Goal: Transaction & Acquisition: Register for event/course

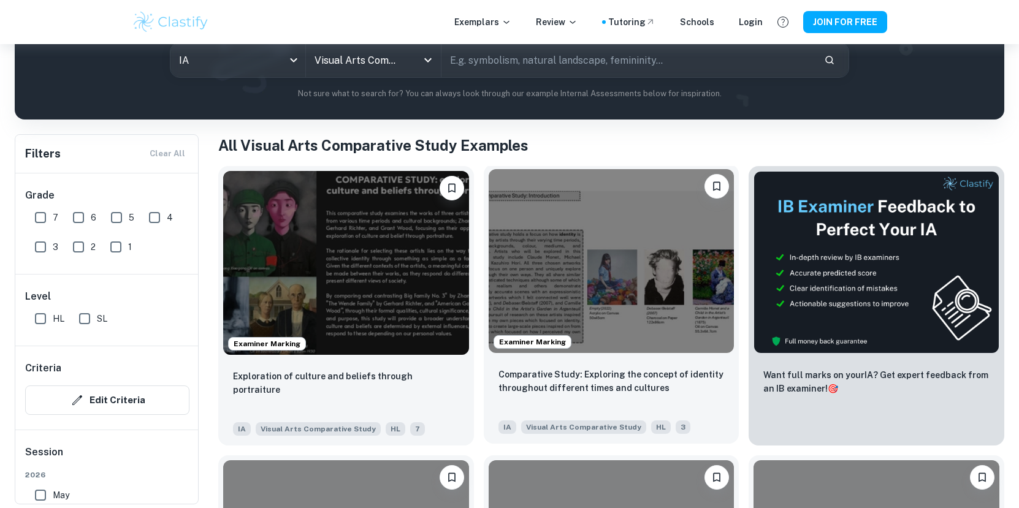
scroll to position [158, 0]
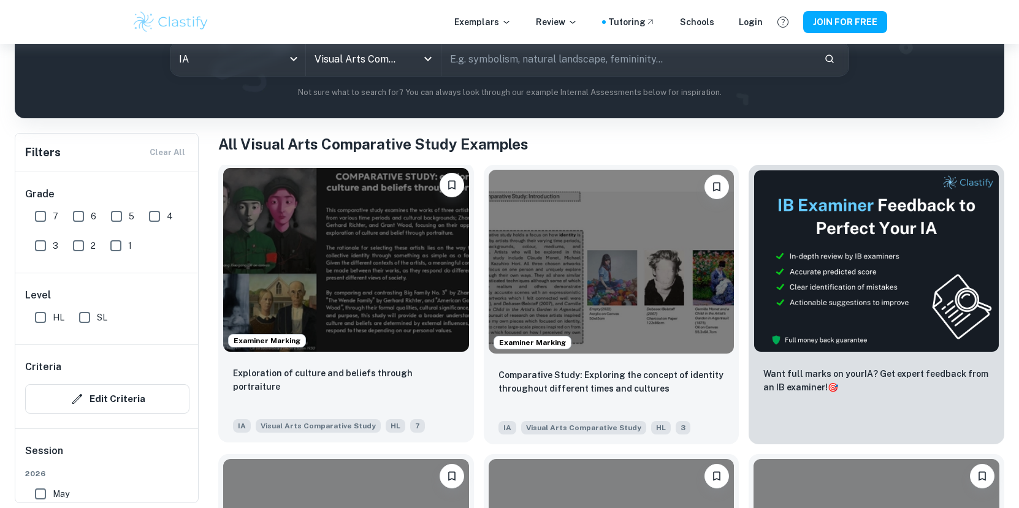
click at [417, 274] on img at bounding box center [346, 260] width 246 height 184
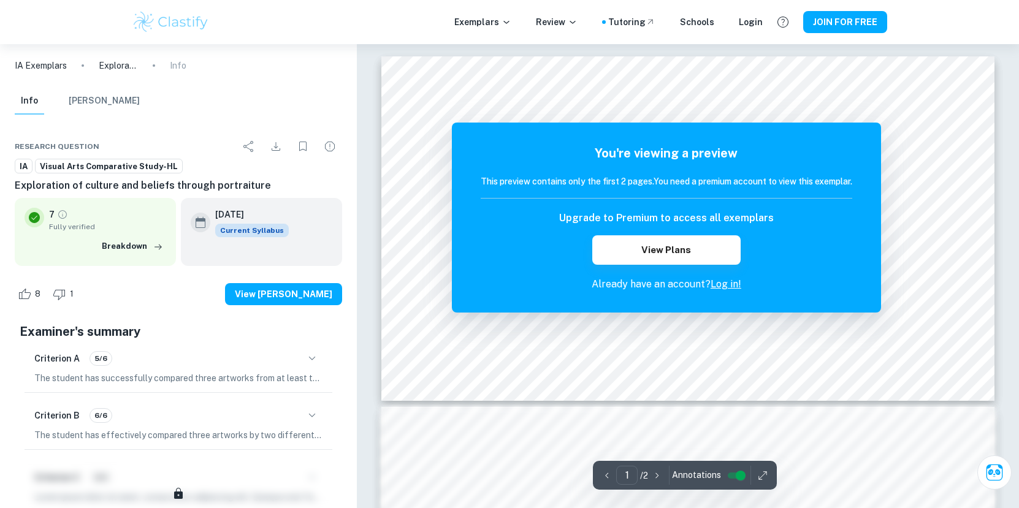
click at [701, 126] on div "You're viewing a preview This preview contains only the first 2 pages. You need…" at bounding box center [666, 218] width 429 height 190
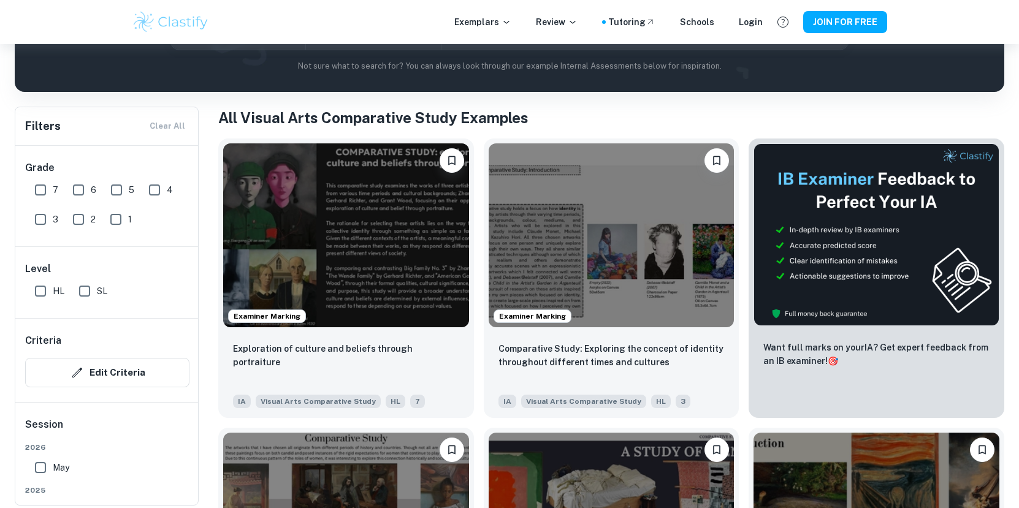
scroll to position [186, 0]
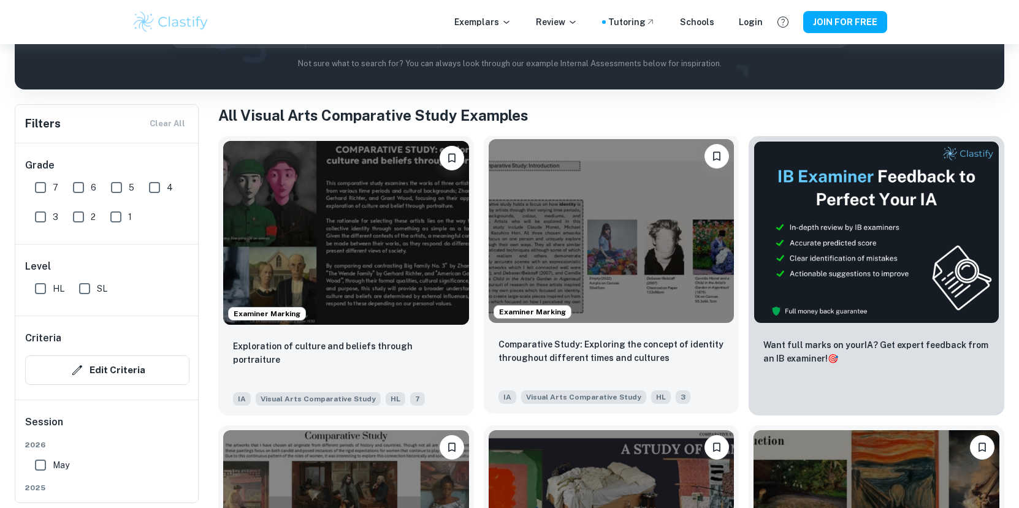
click at [594, 240] on img at bounding box center [611, 231] width 246 height 184
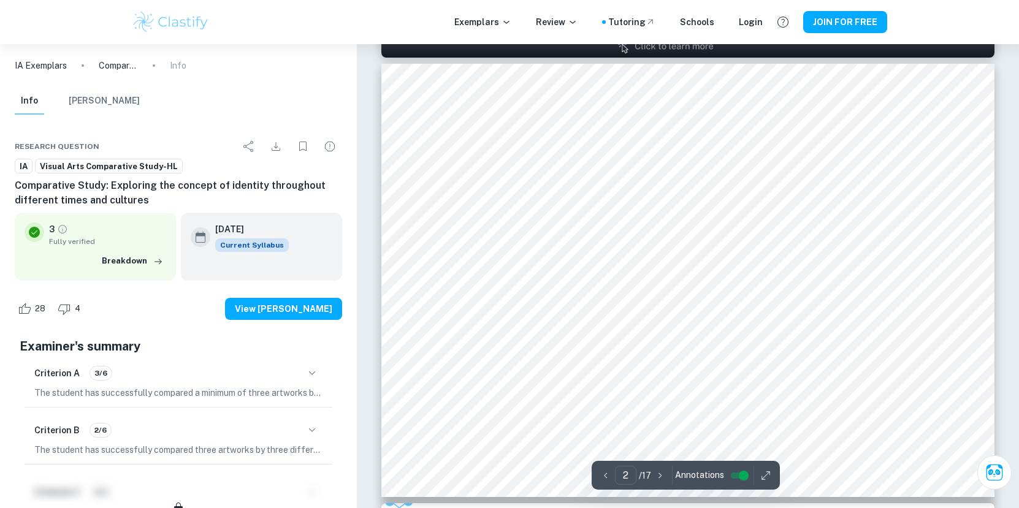
scroll to position [169, 0]
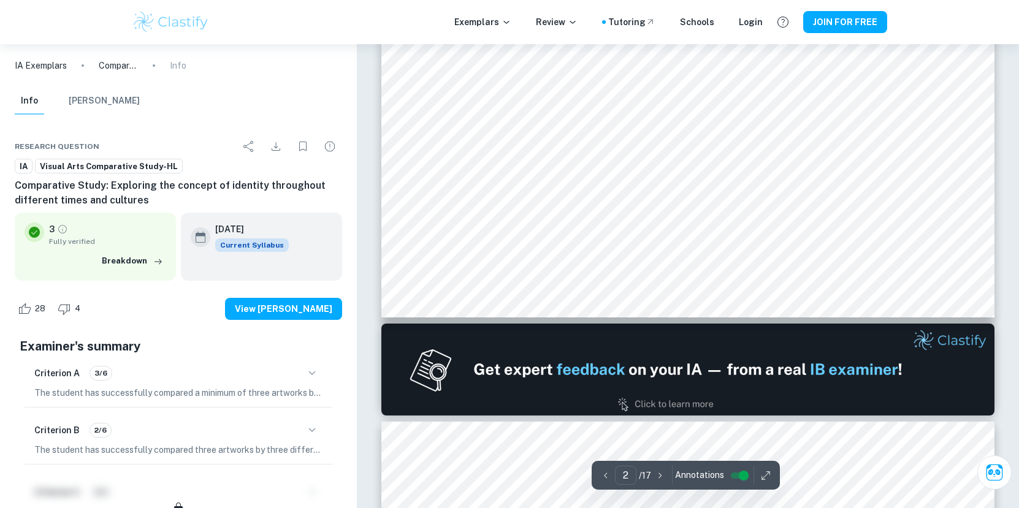
type input "1"
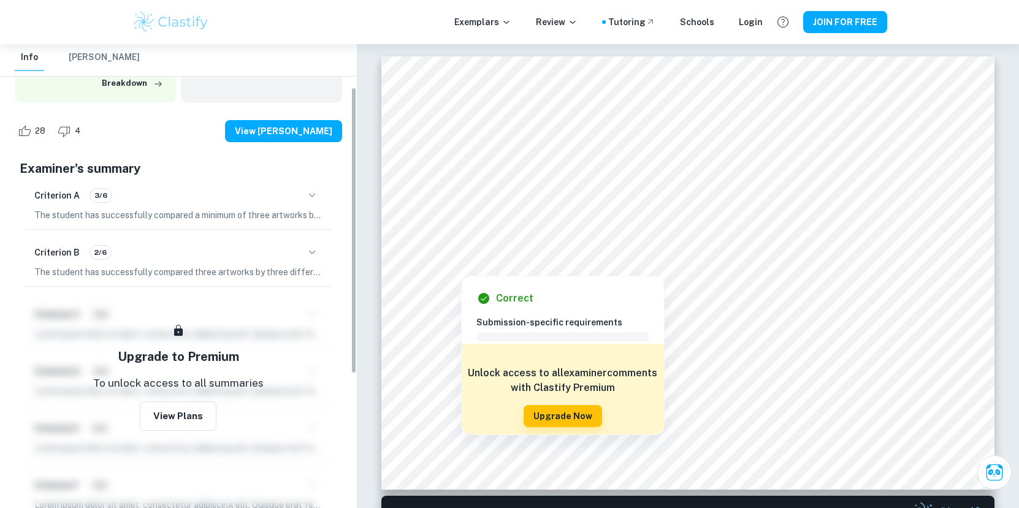
scroll to position [0, 0]
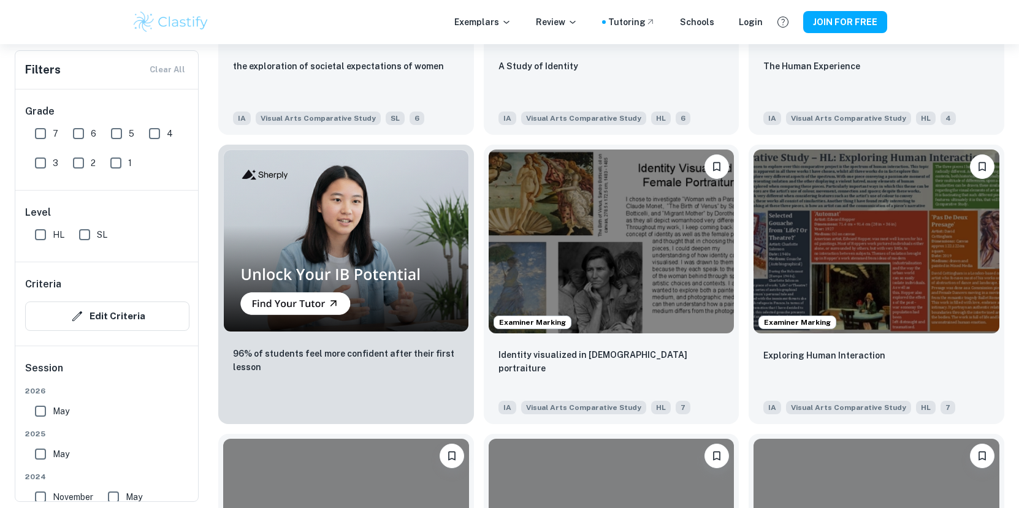
scroll to position [840, 0]
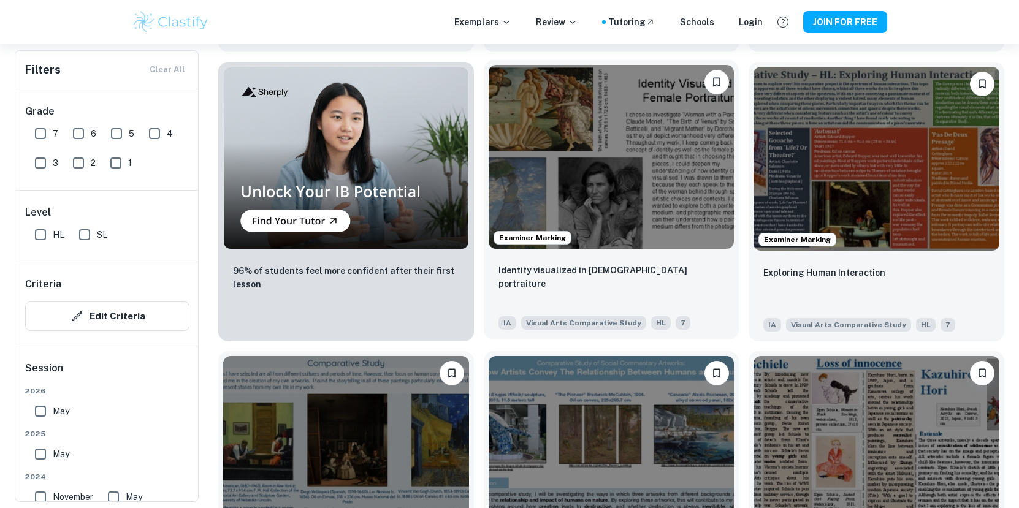
click at [633, 202] on img at bounding box center [611, 157] width 246 height 184
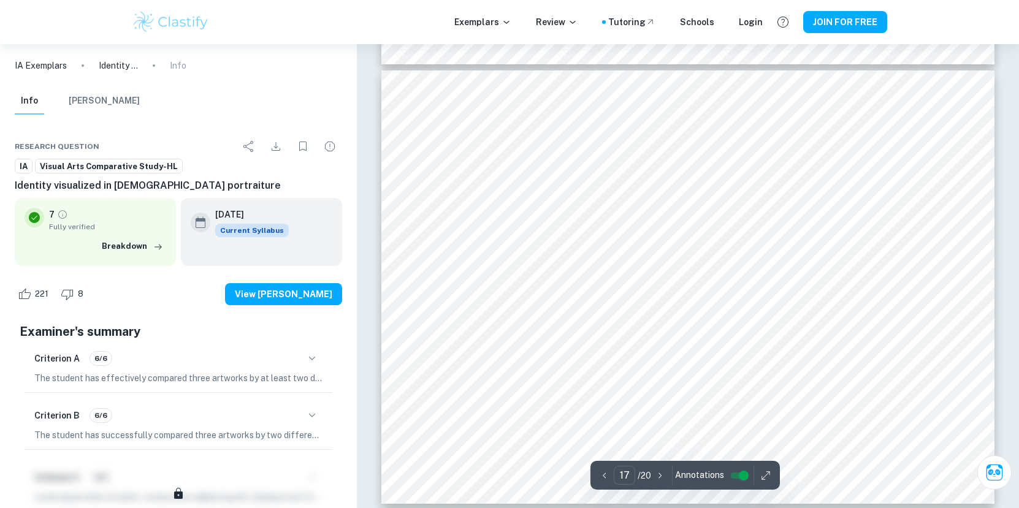
scroll to position [7412, 0]
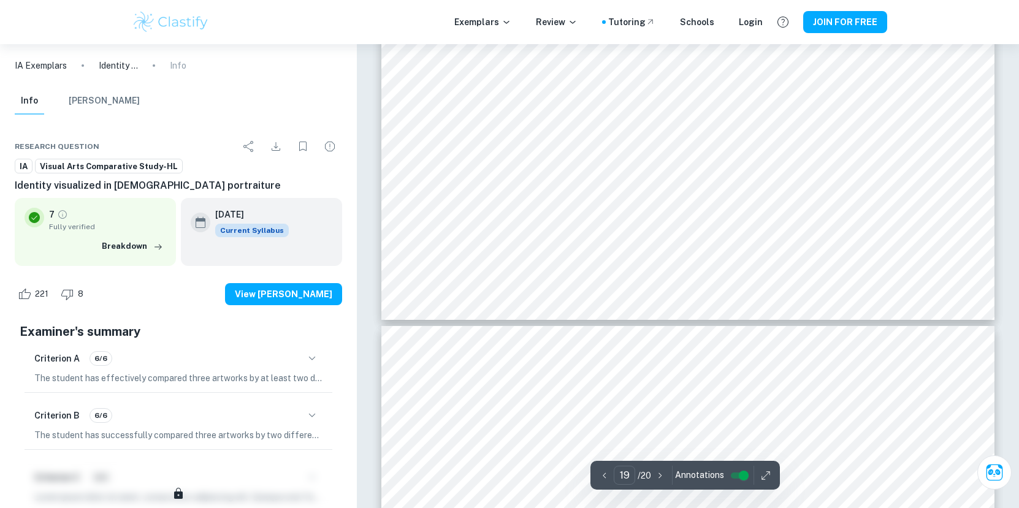
type input "20"
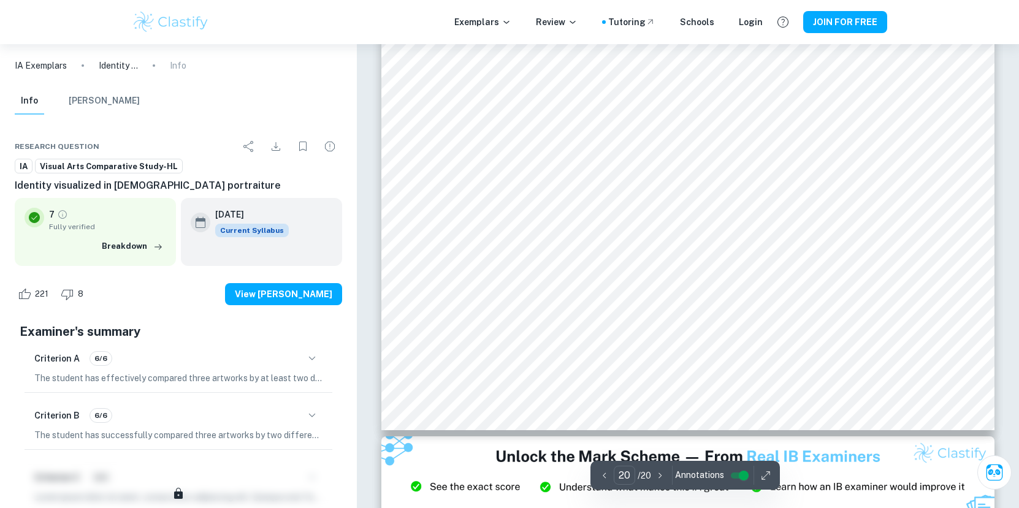
scroll to position [8796, 0]
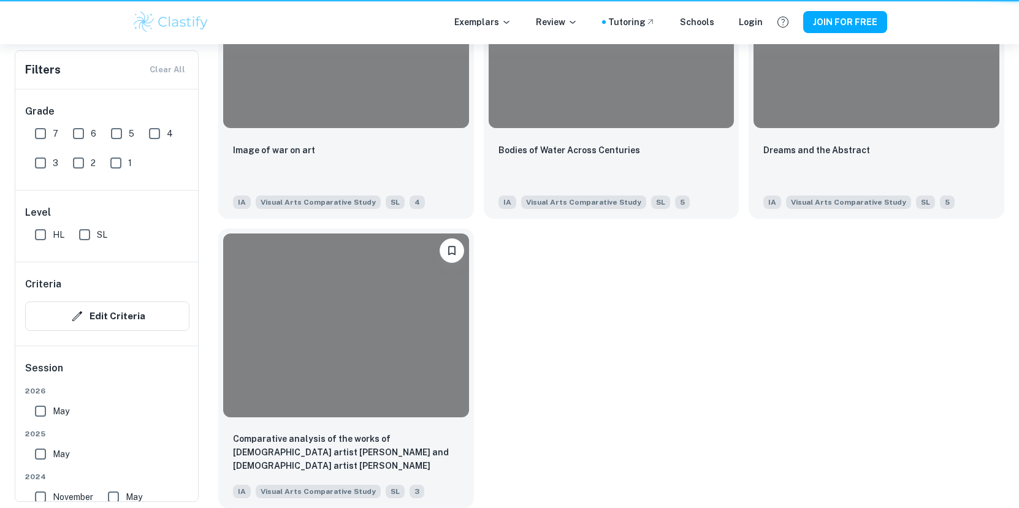
scroll to position [840, 0]
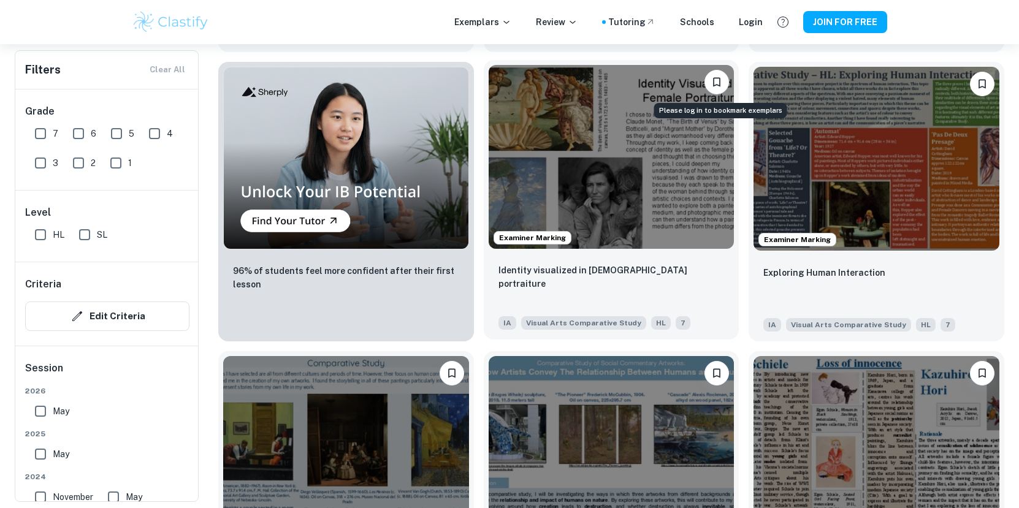
click at [715, 86] on icon "Please log in to bookmark exemplars" at bounding box center [716, 82] width 12 height 12
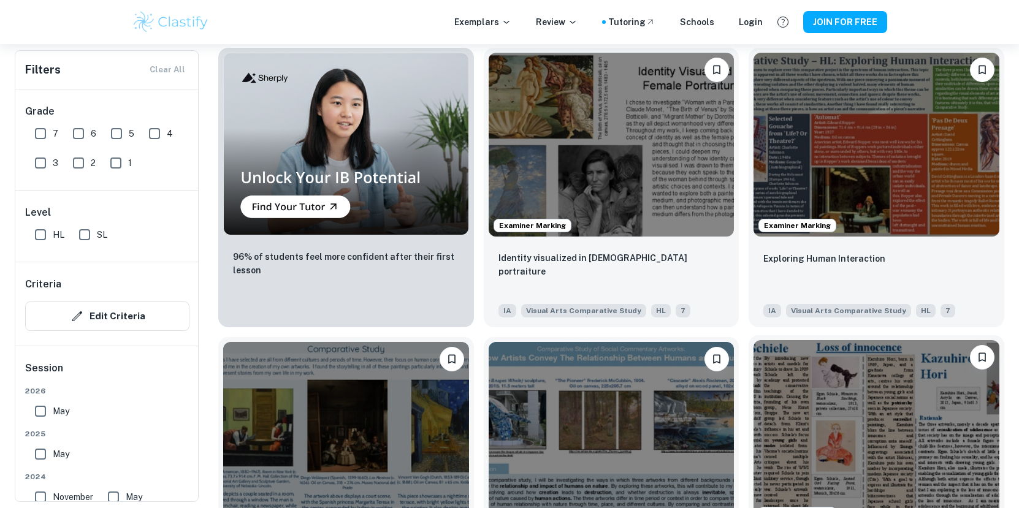
scroll to position [940, 0]
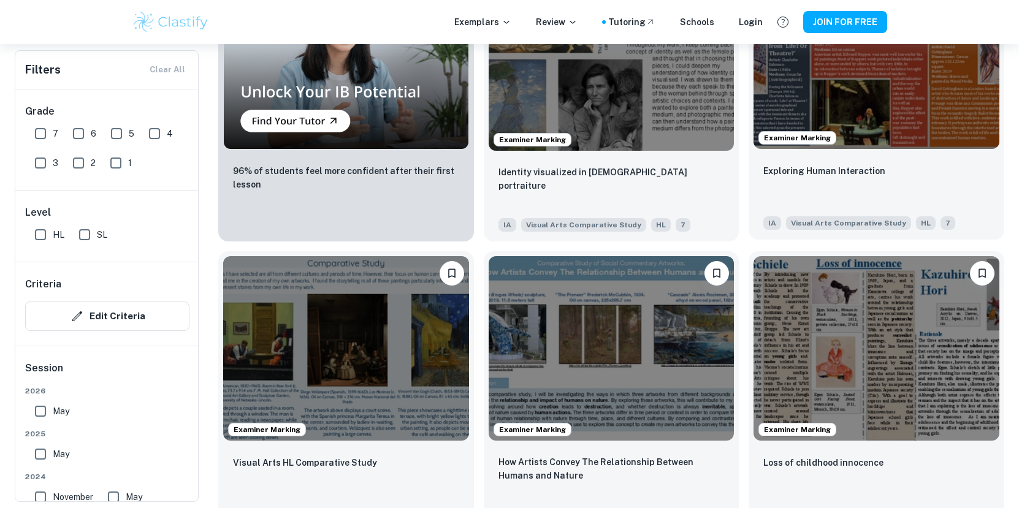
click at [855, 63] on img at bounding box center [876, 57] width 246 height 184
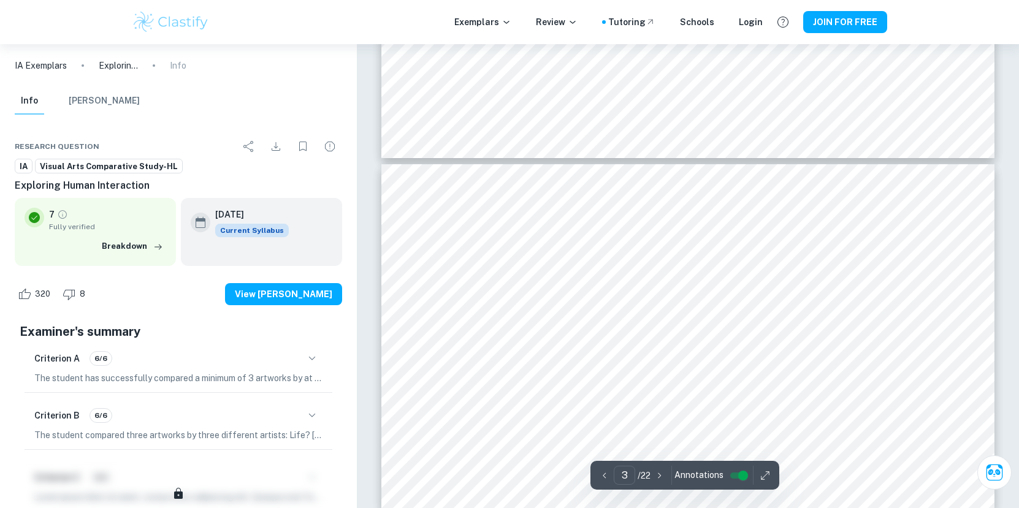
scroll to position [52, 0]
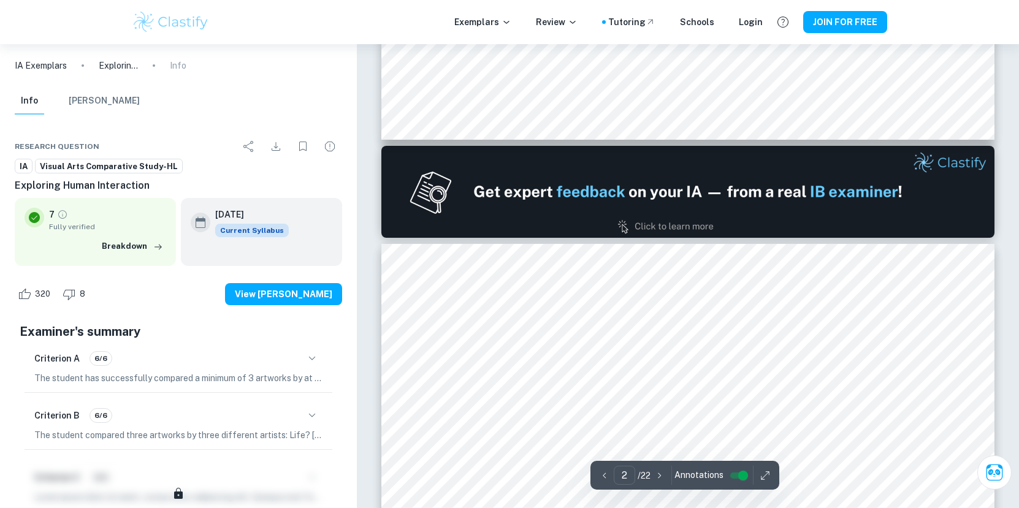
type input "1"
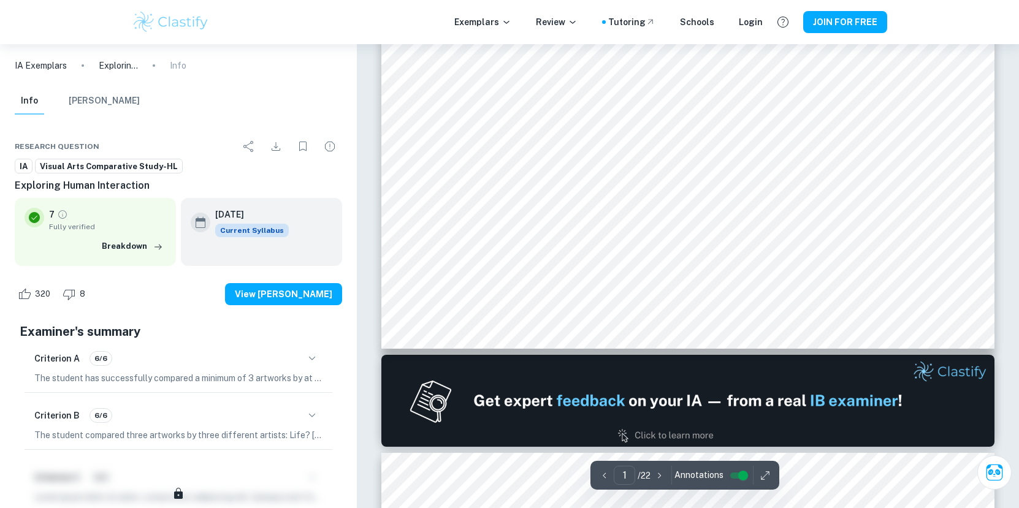
scroll to position [0, 0]
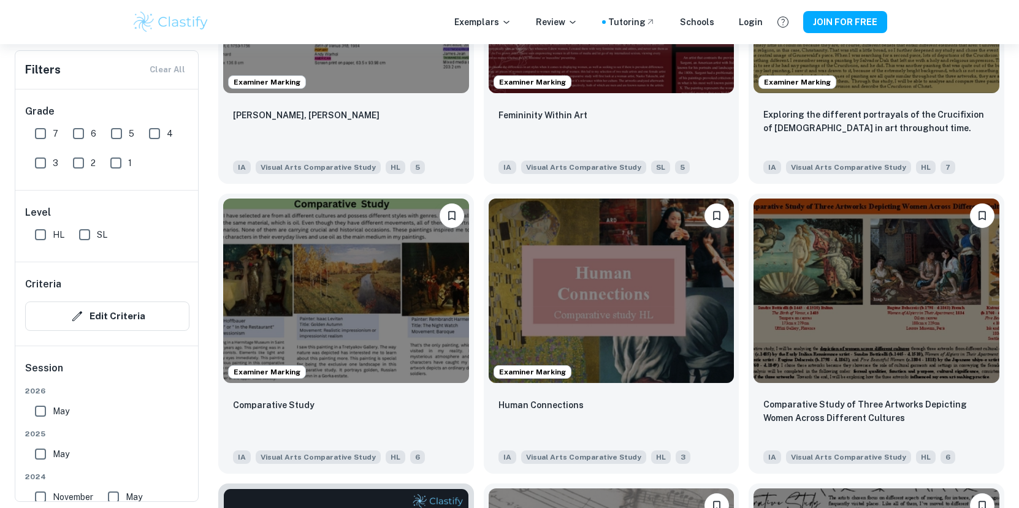
scroll to position [1661, 0]
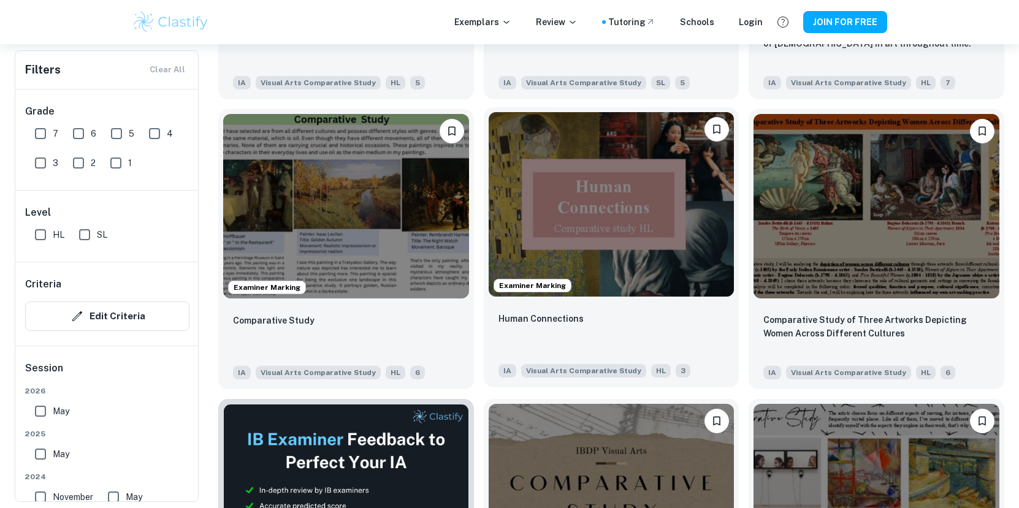
click at [537, 272] on img at bounding box center [611, 204] width 246 height 184
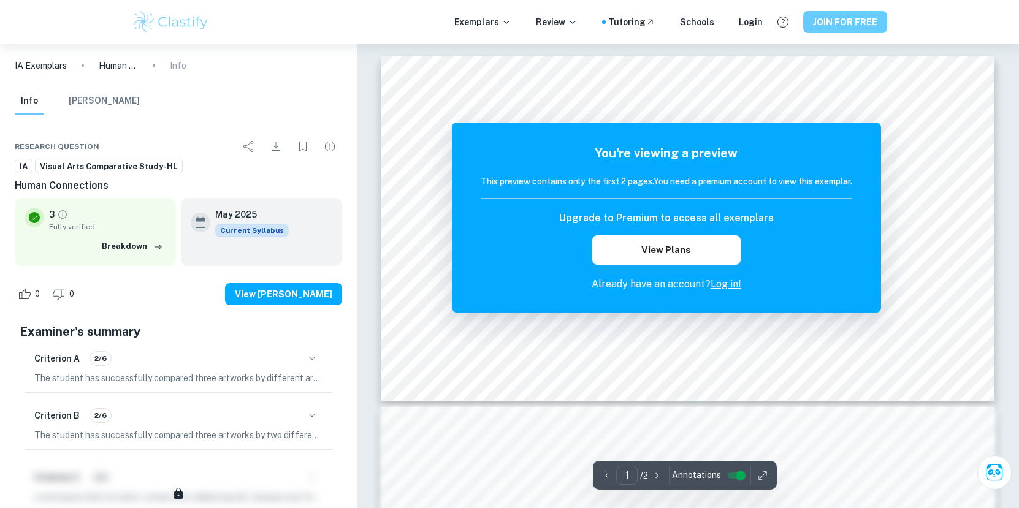
click at [851, 21] on button "JOIN FOR FREE" at bounding box center [845, 22] width 84 height 22
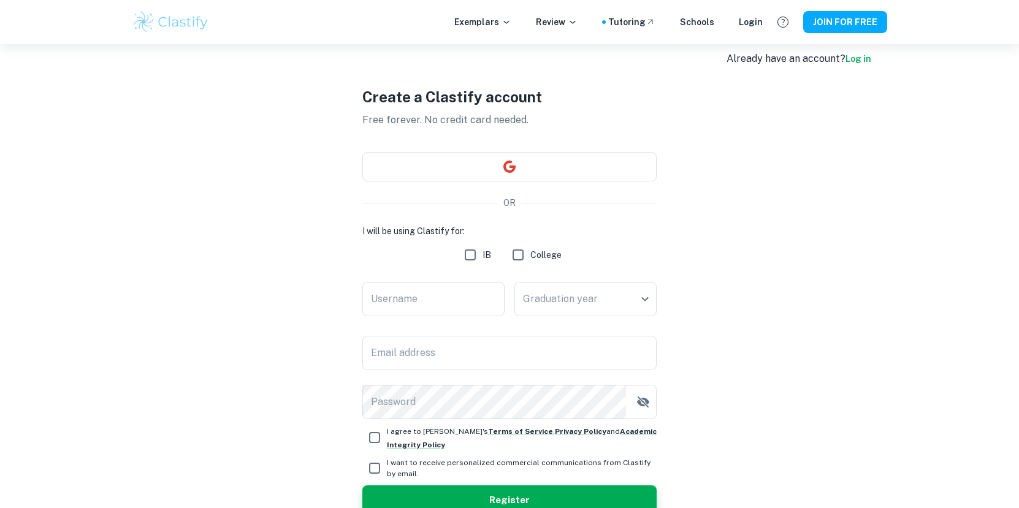
scroll to position [53, 0]
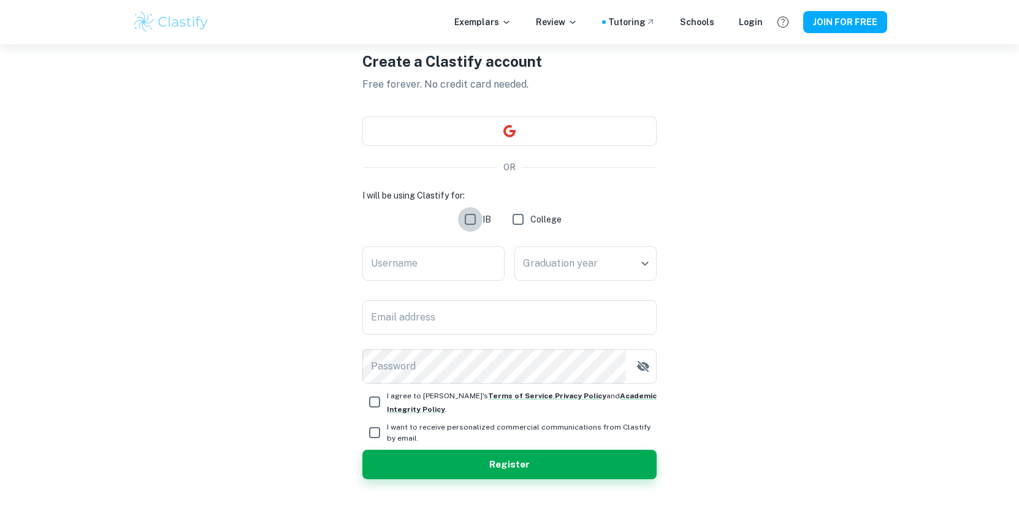
click at [473, 218] on input "IB" at bounding box center [470, 219] width 25 height 25
checkbox input "true"
click at [474, 260] on input "Username" at bounding box center [433, 263] width 142 height 34
type input "[PERSON_NAME]"
click at [603, 263] on body "We value your privacy We use cookies to enhance your browsing experience, serve…" at bounding box center [509, 245] width 1019 height 508
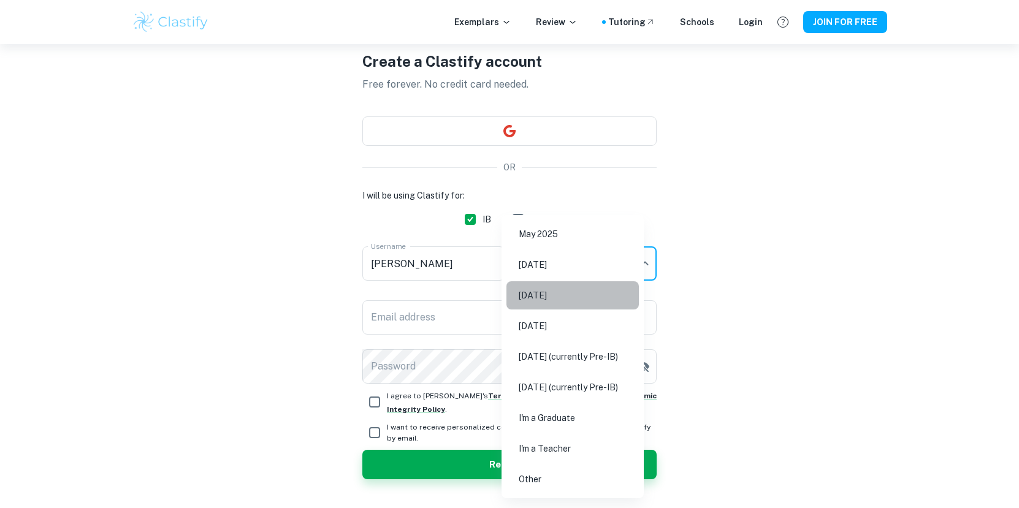
click at [578, 298] on li "[DATE]" at bounding box center [572, 295] width 132 height 28
type input "M26"
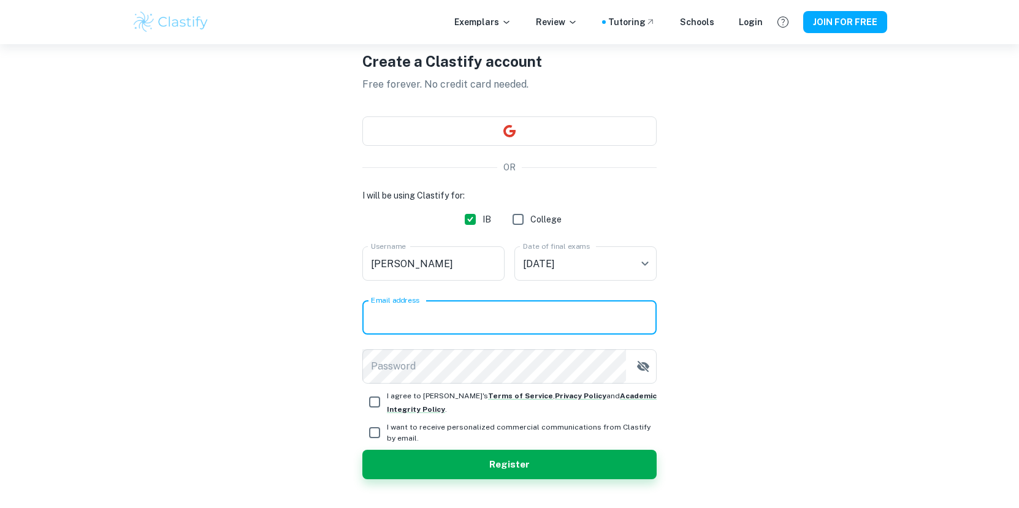
click at [580, 313] on input "Email address" at bounding box center [509, 317] width 294 height 34
type input "[EMAIL_ADDRESS][DOMAIN_NAME]"
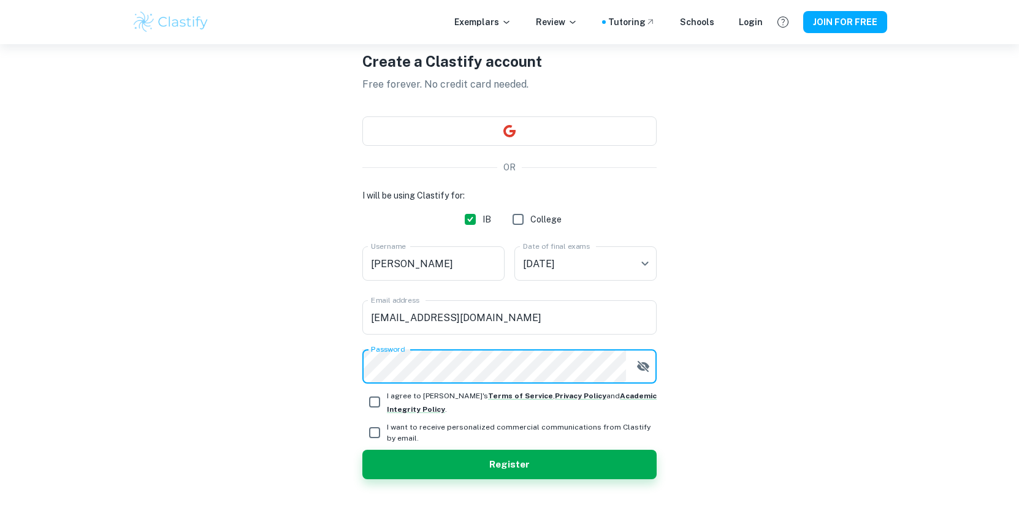
click at [378, 399] on input "I agree to [PERSON_NAME]'s Terms of Service , Privacy Policy and Academic Integ…" at bounding box center [374, 402] width 25 height 25
checkbox input "true"
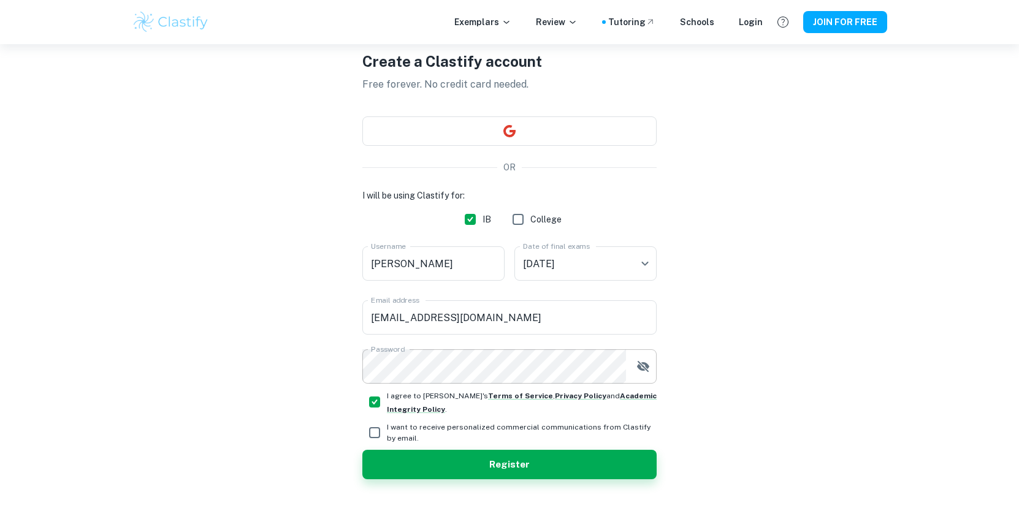
click at [650, 371] on icon "button" at bounding box center [643, 366] width 15 height 15
click at [646, 368] on icon "button" at bounding box center [643, 366] width 12 height 9
click at [556, 465] on button "Register" at bounding box center [509, 464] width 294 height 29
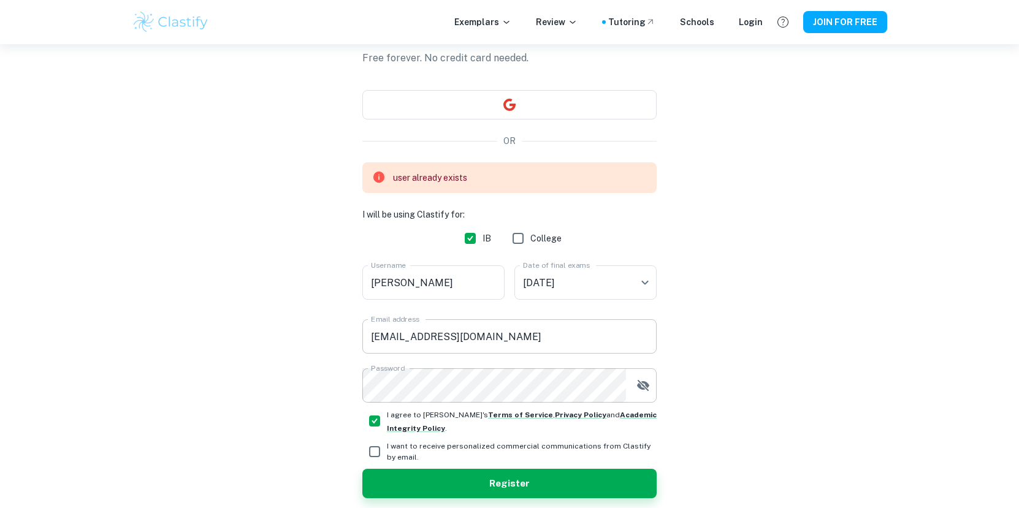
scroll to position [81, 0]
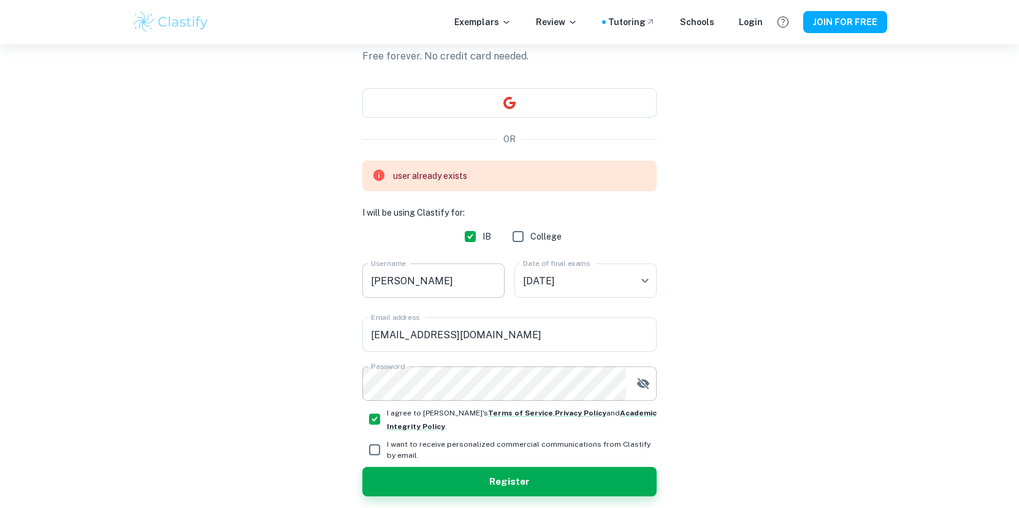
click at [424, 272] on input "[PERSON_NAME]" at bounding box center [433, 281] width 142 height 34
click at [416, 279] on input "[PERSON_NAME]" at bounding box center [433, 281] width 142 height 34
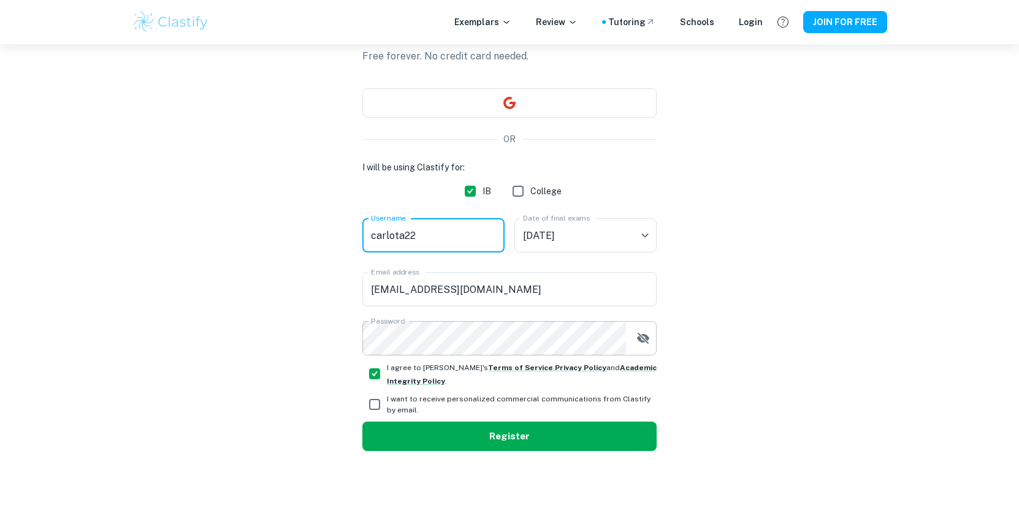
type input "carlota22"
click at [427, 444] on button "Register" at bounding box center [509, 436] width 294 height 29
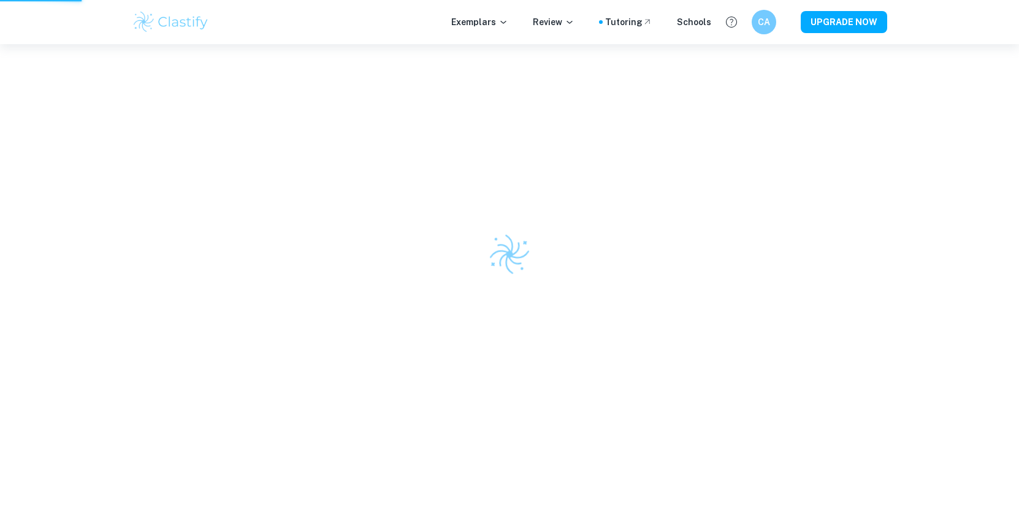
scroll to position [44, 0]
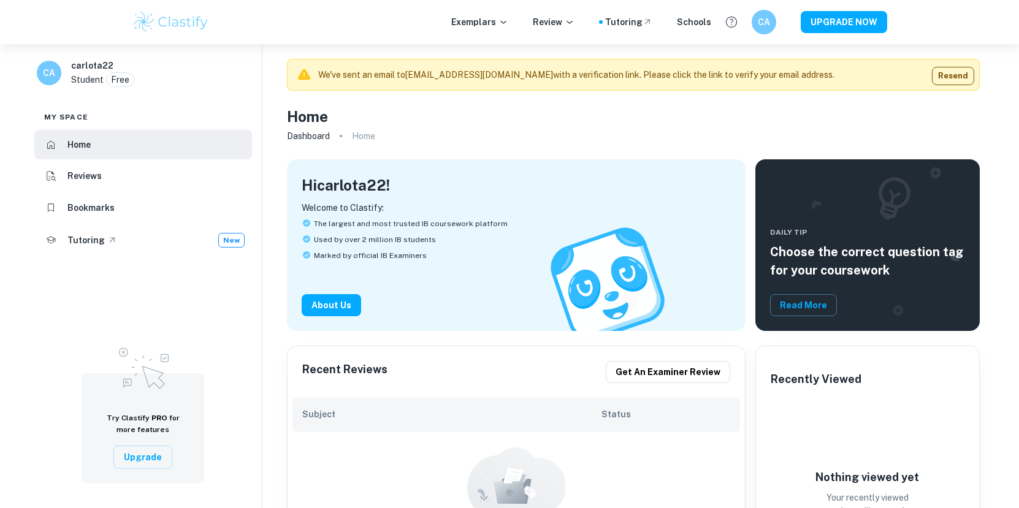
click at [194, 26] on img at bounding box center [171, 22] width 78 height 25
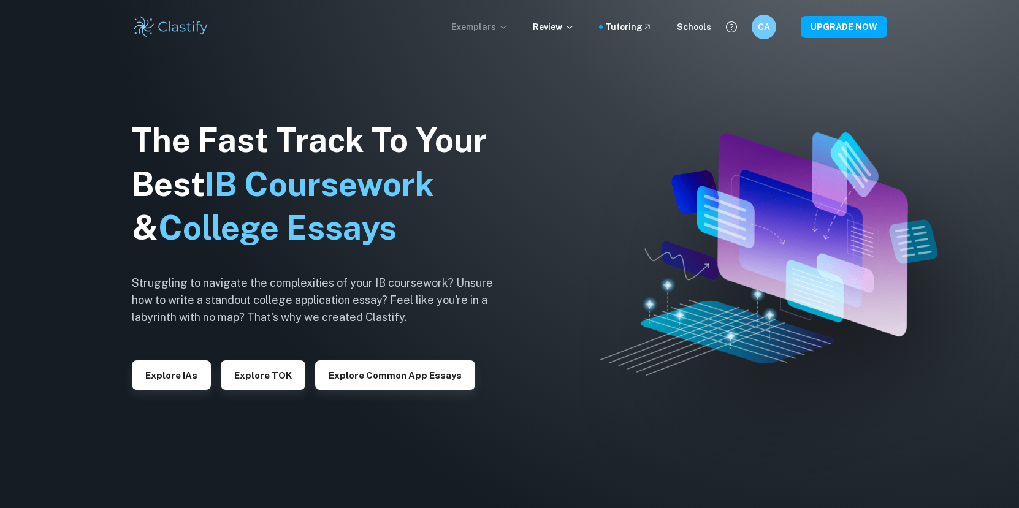
click at [481, 29] on p "Exemplars" at bounding box center [479, 26] width 57 height 13
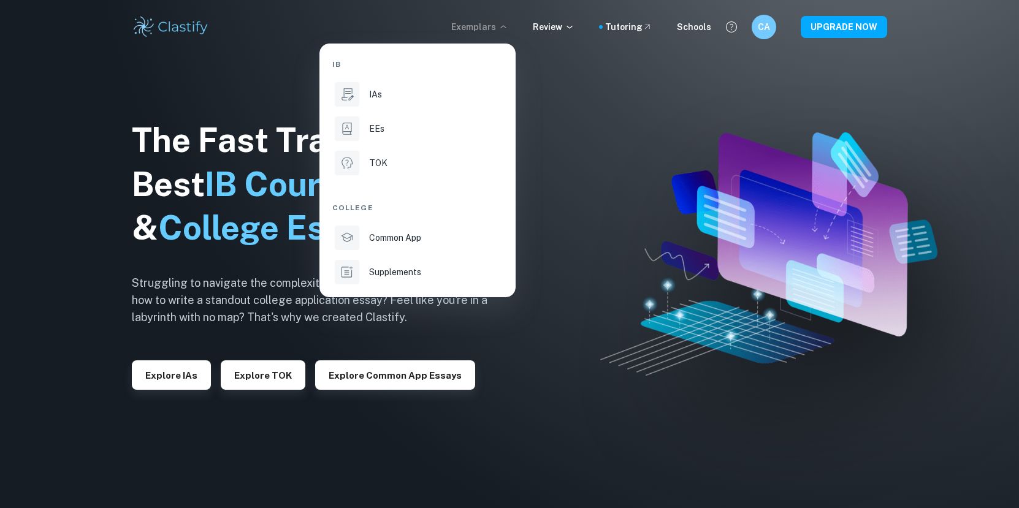
click at [562, 28] on div at bounding box center [509, 254] width 1019 height 508
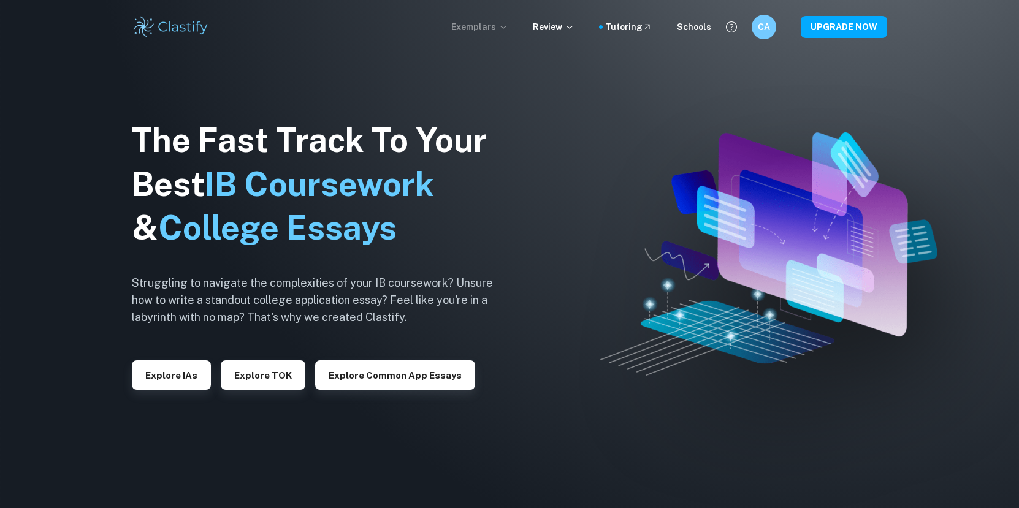
click at [493, 24] on p "Exemplars" at bounding box center [479, 26] width 57 height 13
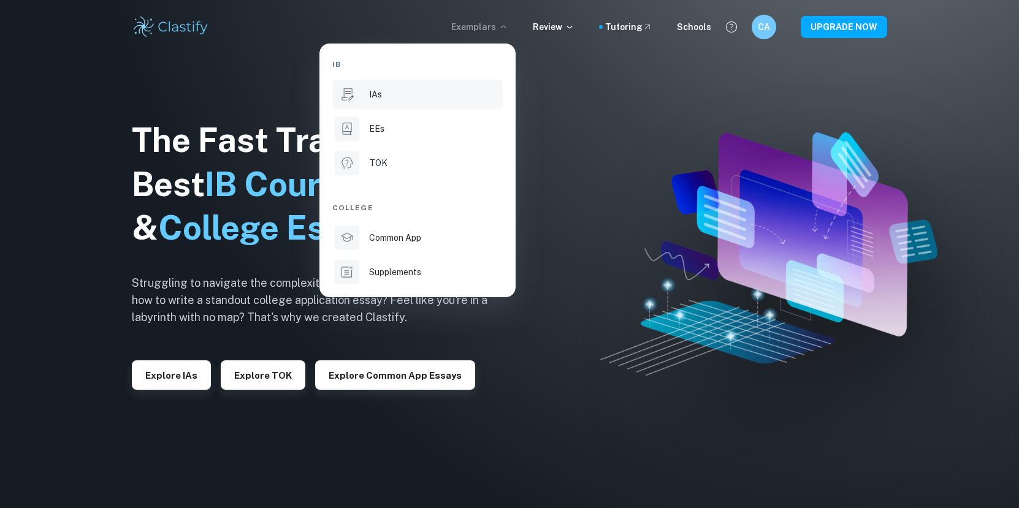
click at [401, 97] on div "IAs" at bounding box center [434, 94] width 131 height 13
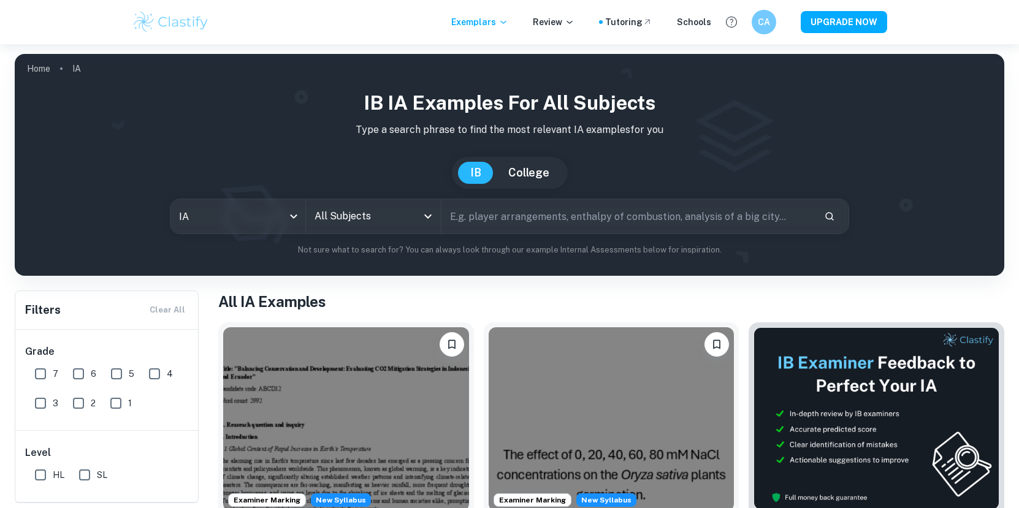
click at [493, 223] on input "text" at bounding box center [627, 216] width 372 height 34
type input "comparative study"
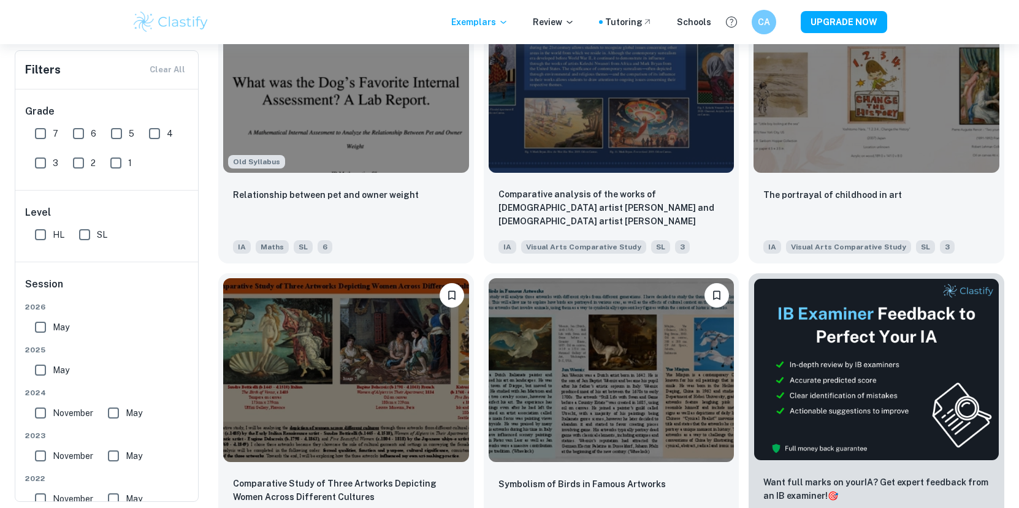
scroll to position [4616, 0]
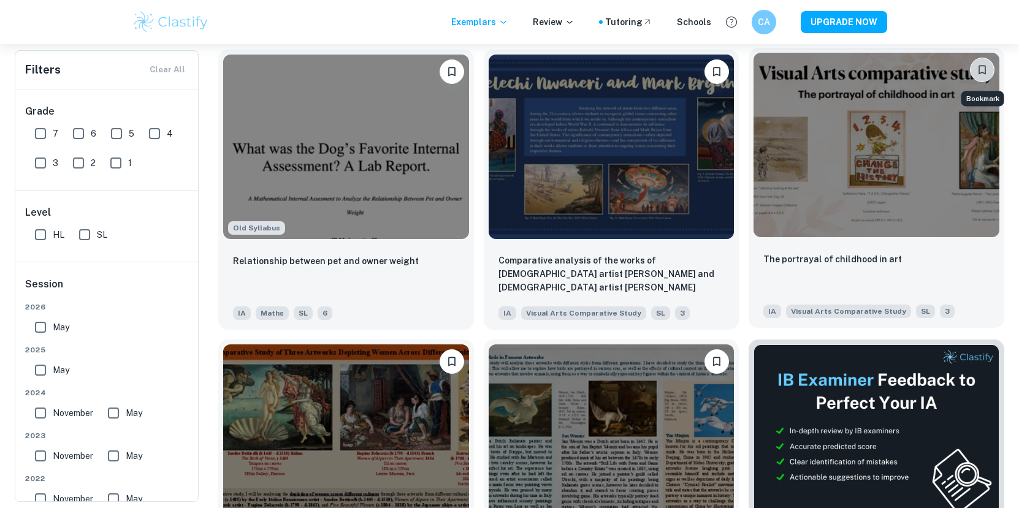
click at [983, 74] on icon "Bookmark" at bounding box center [982, 70] width 12 height 12
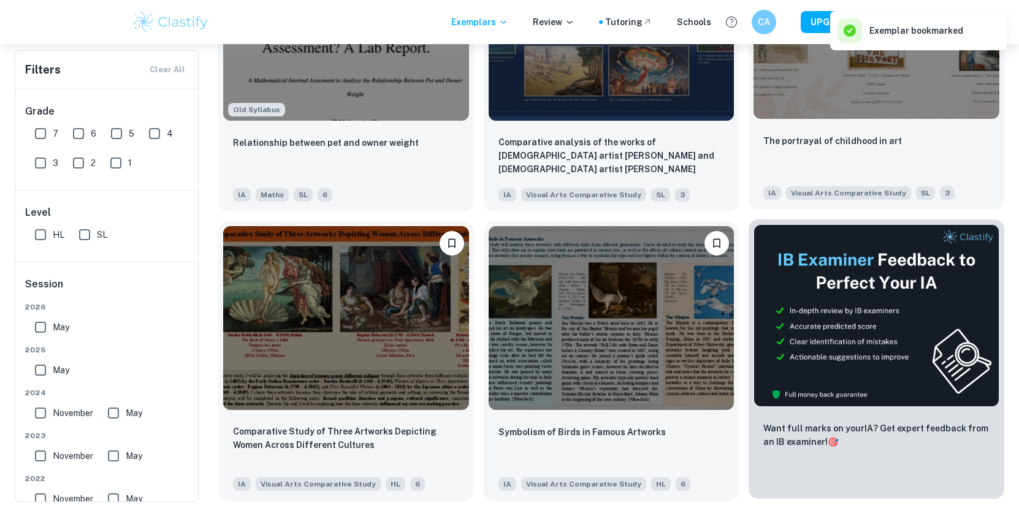
scroll to position [5079, 0]
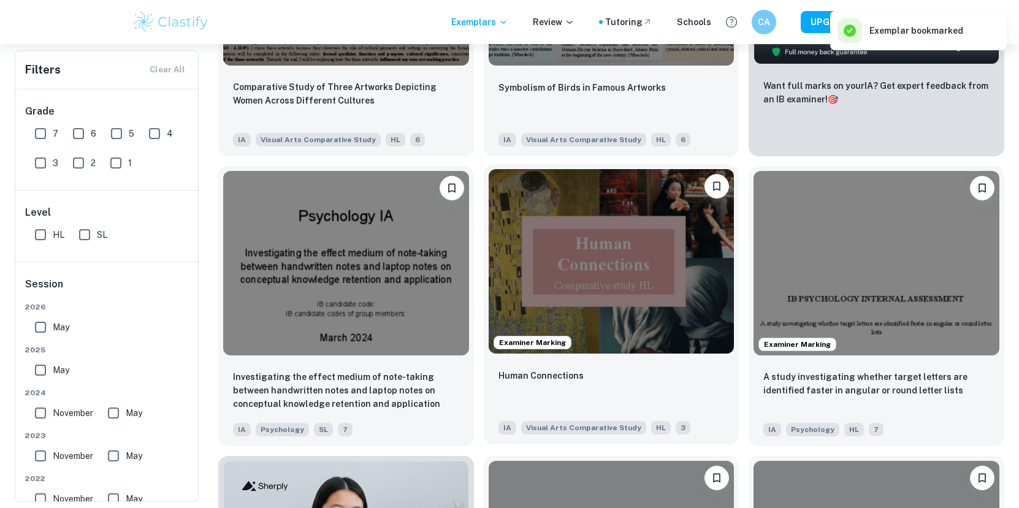
click at [699, 237] on img at bounding box center [611, 261] width 246 height 184
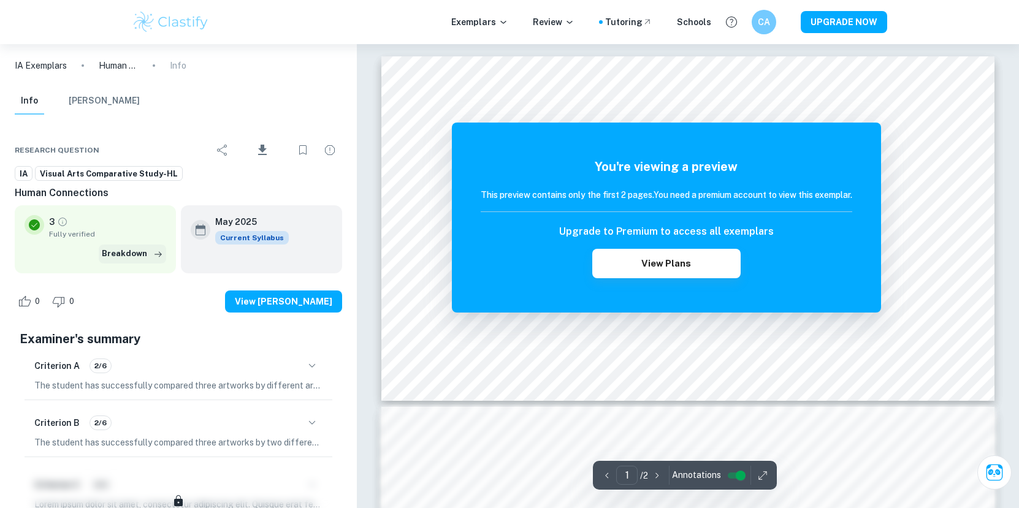
click at [132, 253] on button "Breakdown" at bounding box center [132, 254] width 67 height 18
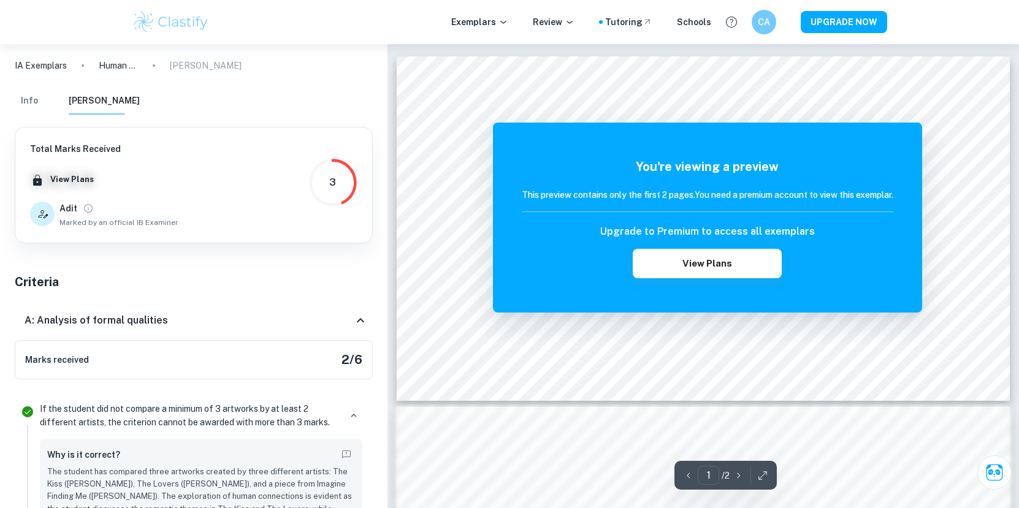
click at [343, 196] on div "3" at bounding box center [332, 182] width 49 height 49
click at [327, 194] on div "3" at bounding box center [332, 182] width 49 height 49
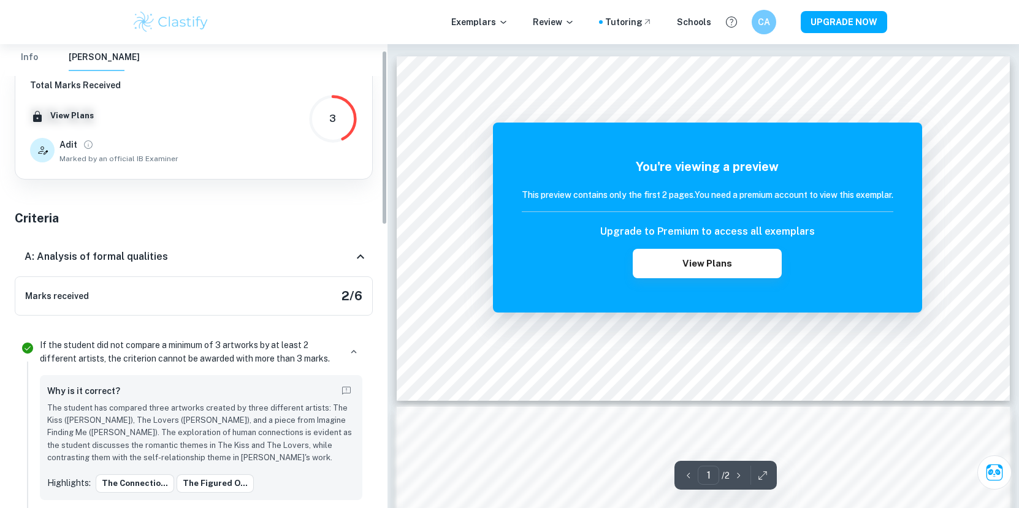
scroll to position [248, 0]
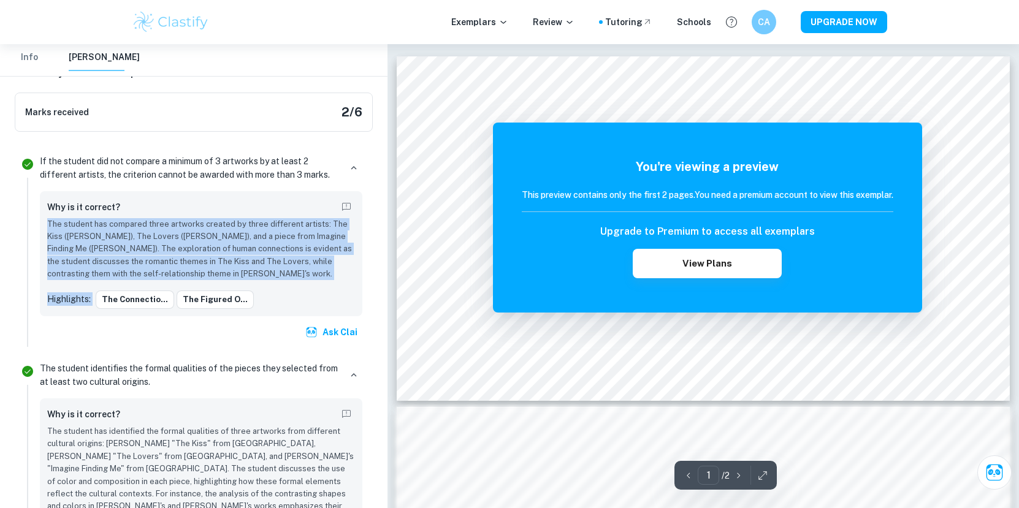
drag, startPoint x: 224, startPoint y: 215, endPoint x: 304, endPoint y: 281, distance: 103.7
click at [304, 281] on div "Why is it correct? The student has compared three artworks created by three dif…" at bounding box center [201, 254] width 308 height 110
click at [222, 268] on p "The student has compared three artworks created by three different artists: The…" at bounding box center [201, 249] width 308 height 63
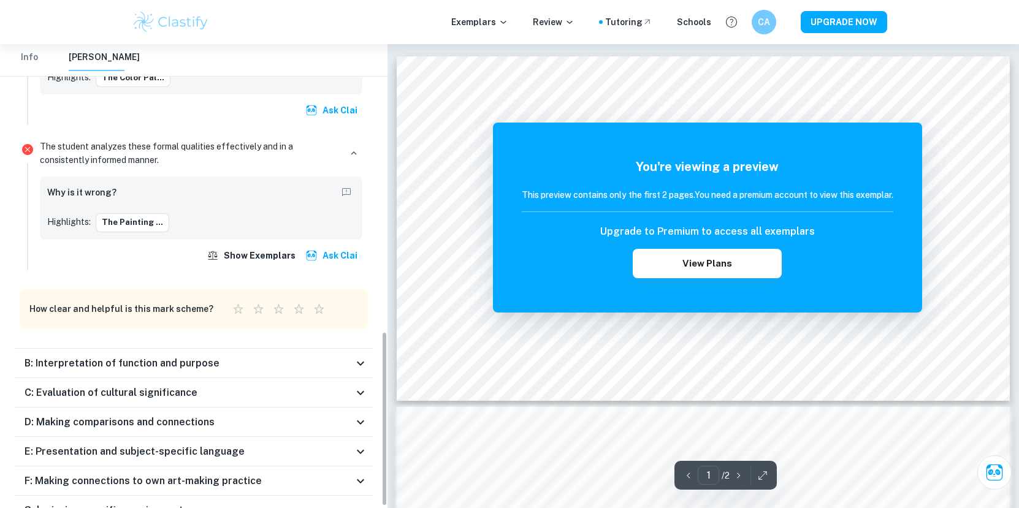
scroll to position [767, 0]
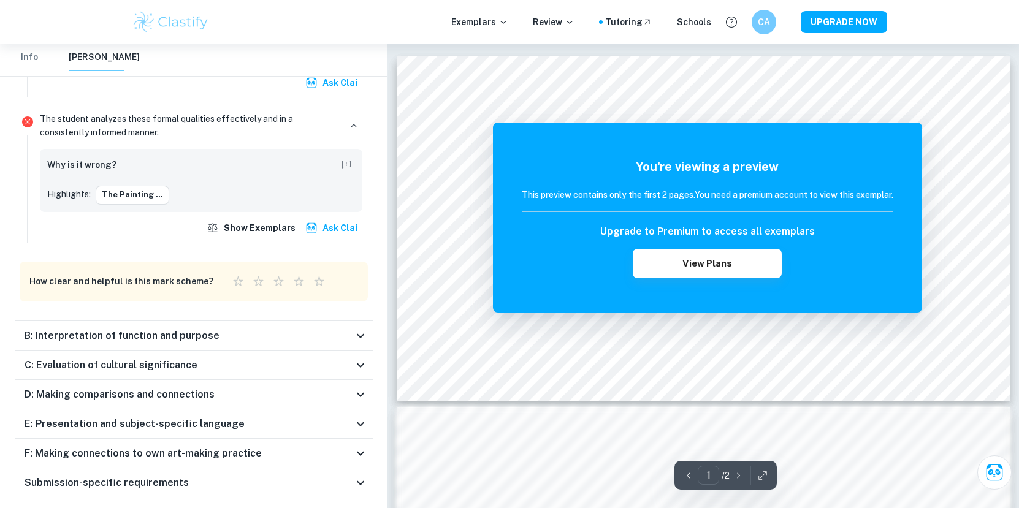
click at [357, 333] on icon at bounding box center [360, 335] width 7 height 4
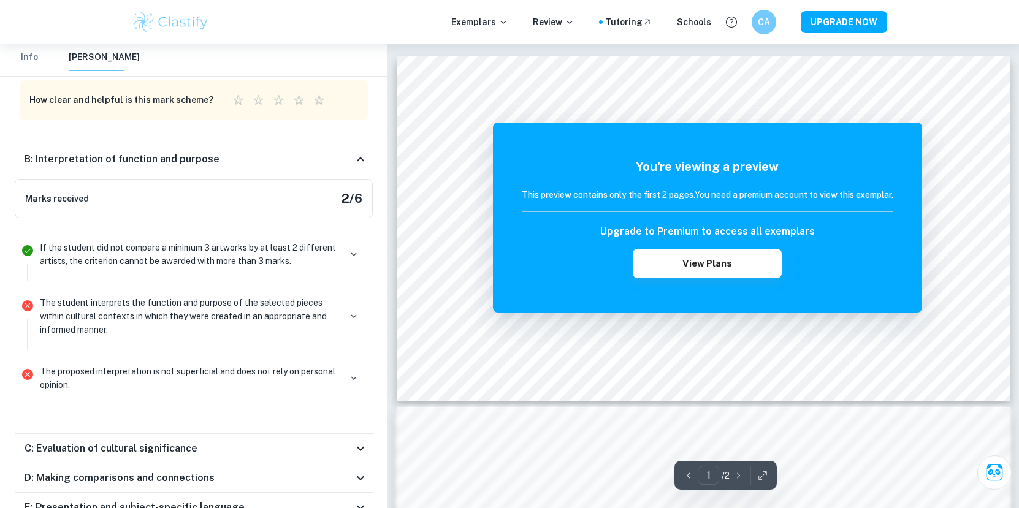
click at [362, 152] on icon at bounding box center [360, 159] width 15 height 15
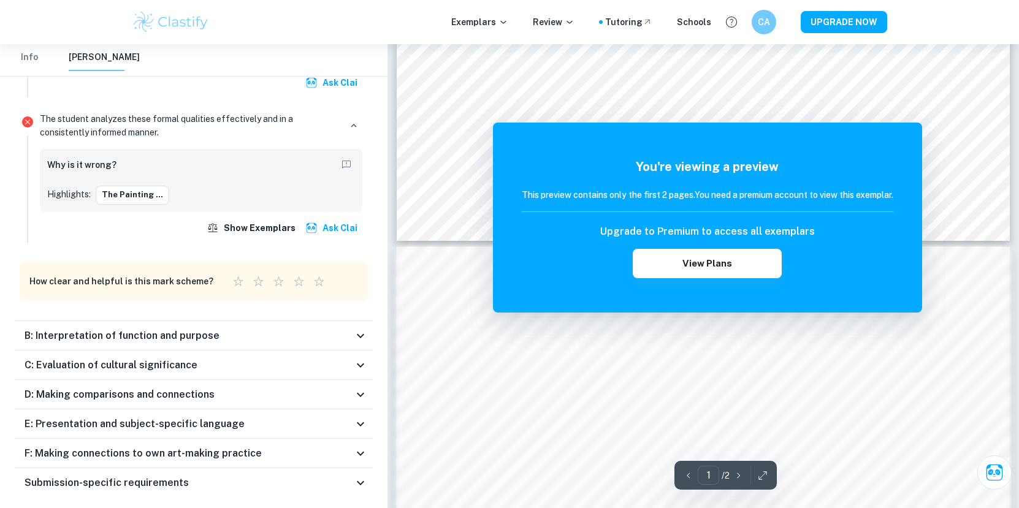
scroll to position [169, 0]
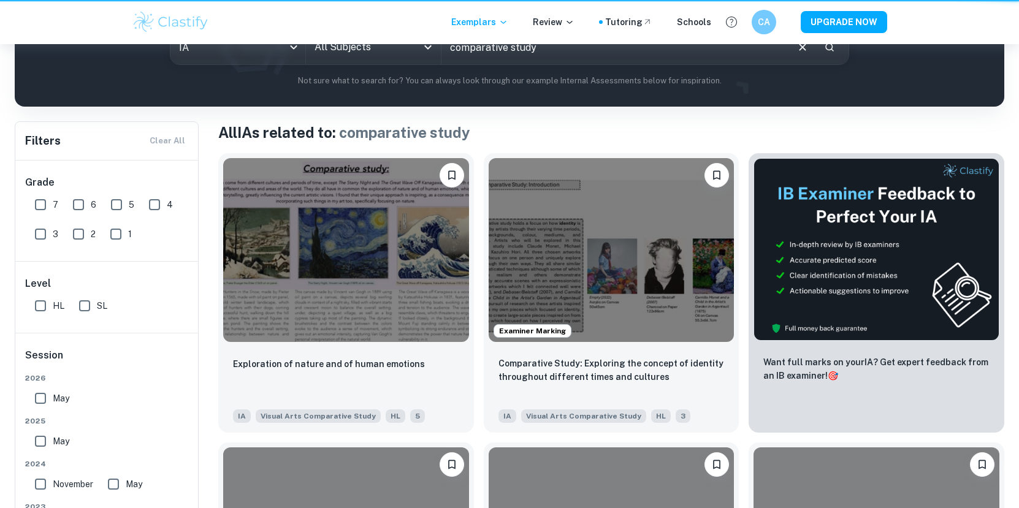
scroll to position [5079, 0]
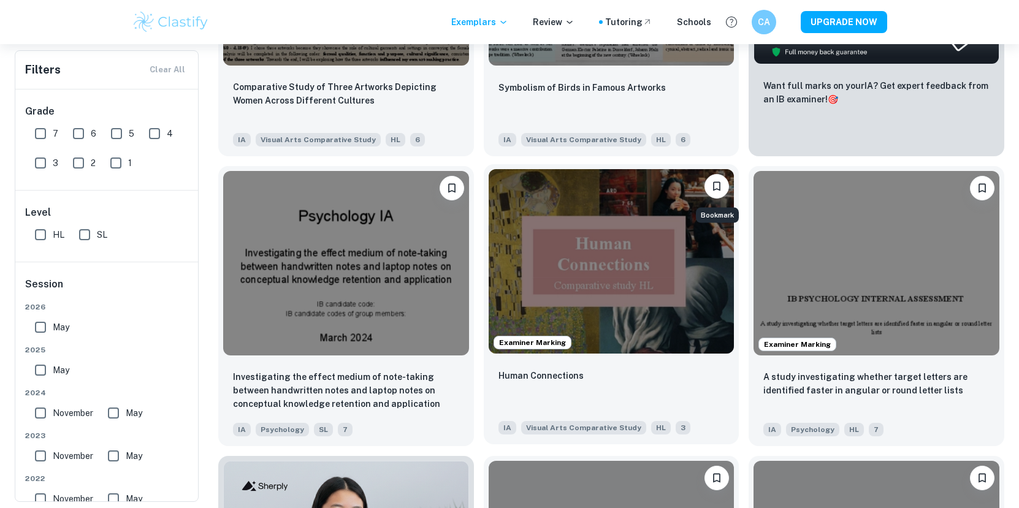
click at [717, 186] on icon "Bookmark" at bounding box center [716, 186] width 12 height 12
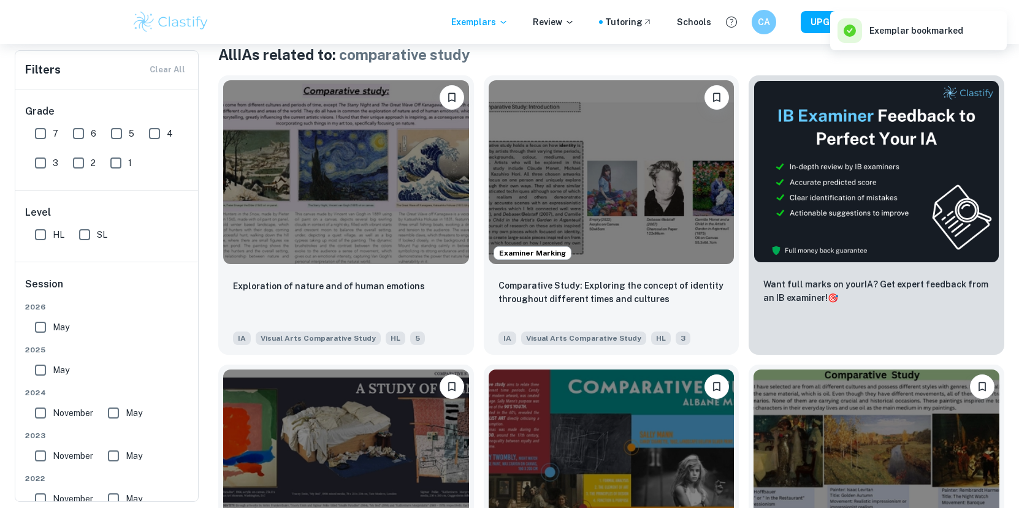
scroll to position [0, 0]
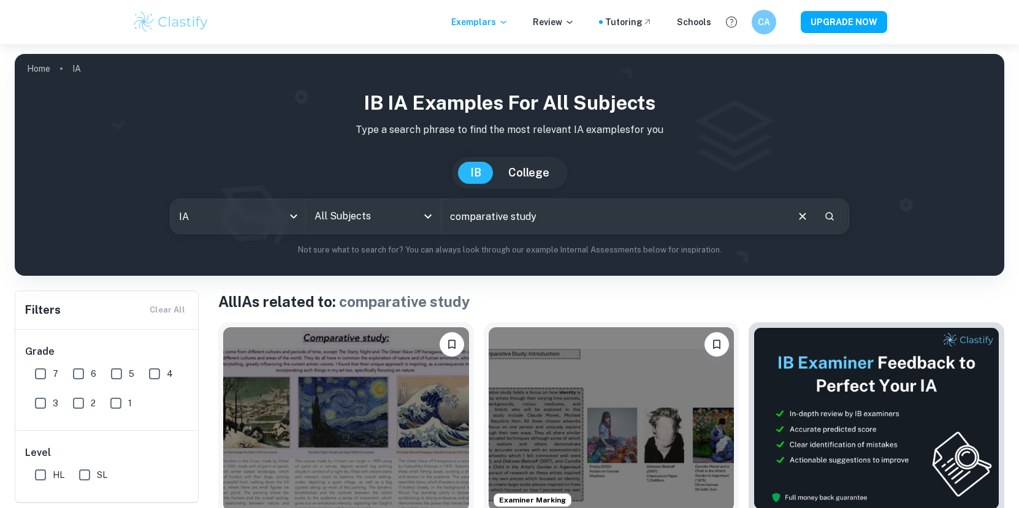
click at [450, 218] on input "comparative study" at bounding box center [613, 216] width 344 height 34
type input "film comparative study"
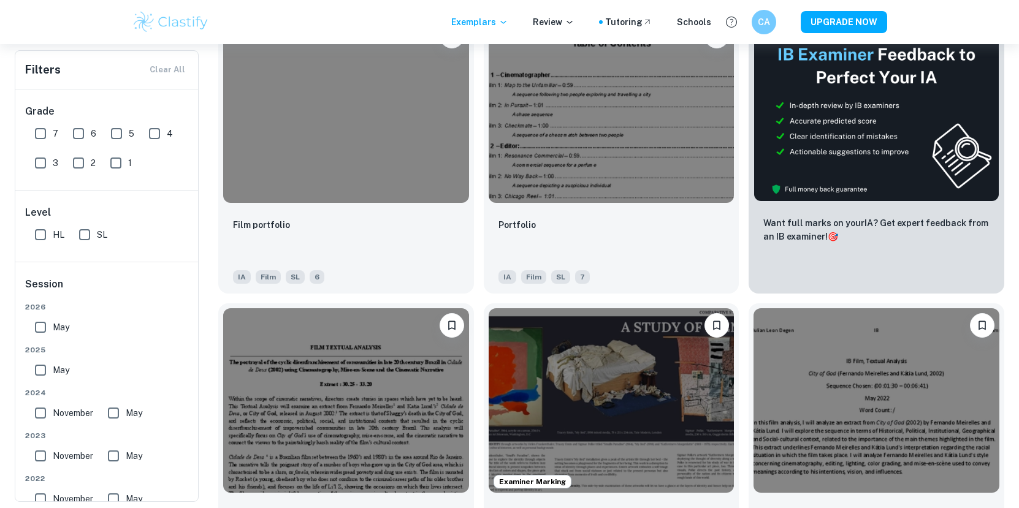
scroll to position [309, 0]
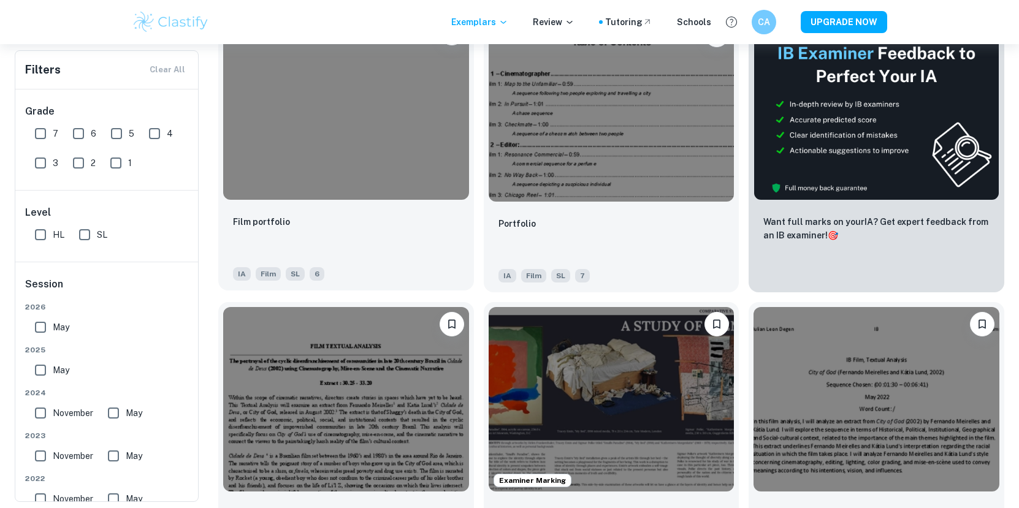
click at [431, 127] on img at bounding box center [346, 108] width 246 height 184
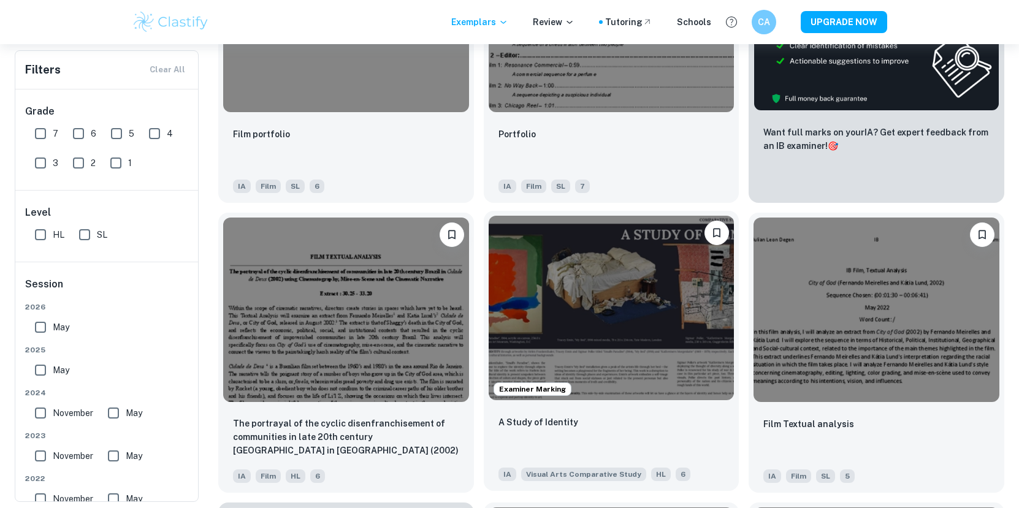
scroll to position [402, 0]
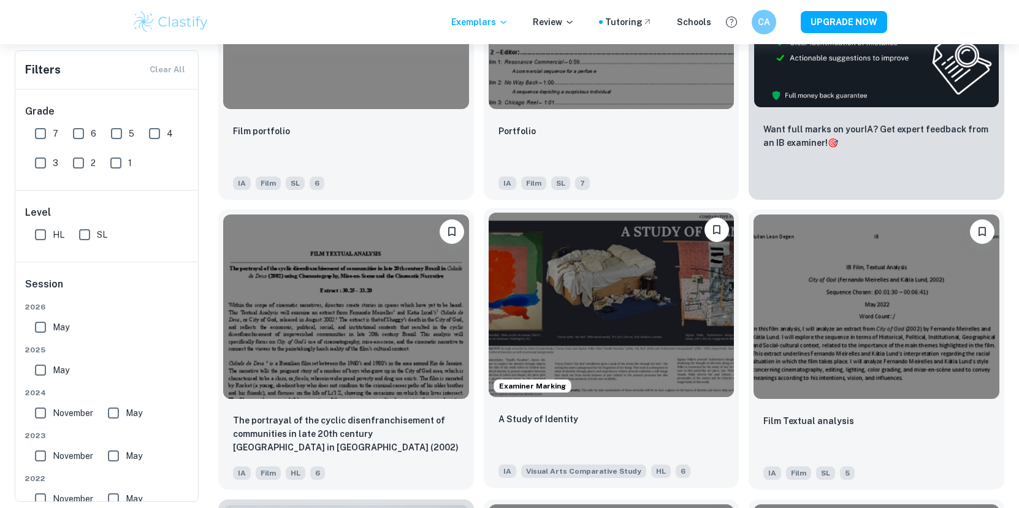
click at [525, 280] on img at bounding box center [611, 305] width 246 height 184
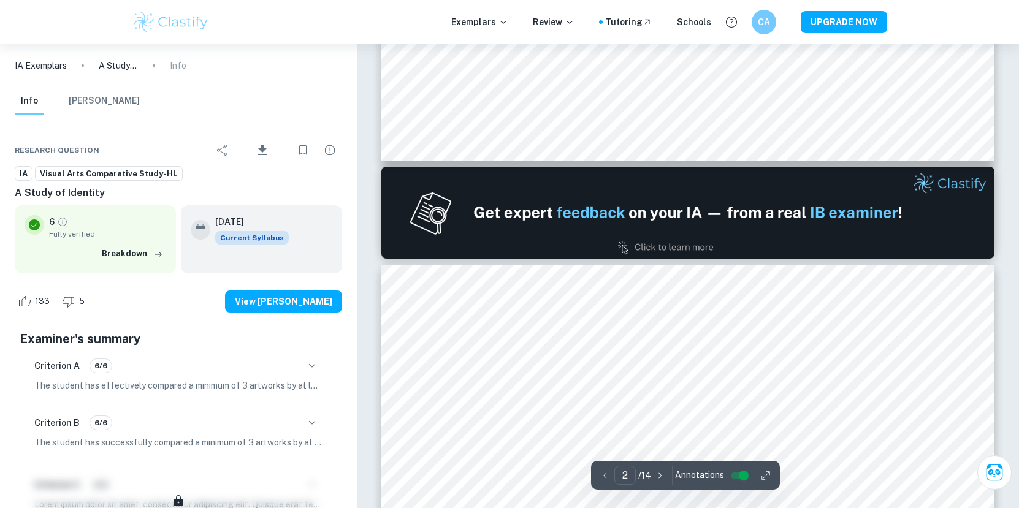
type input "2"
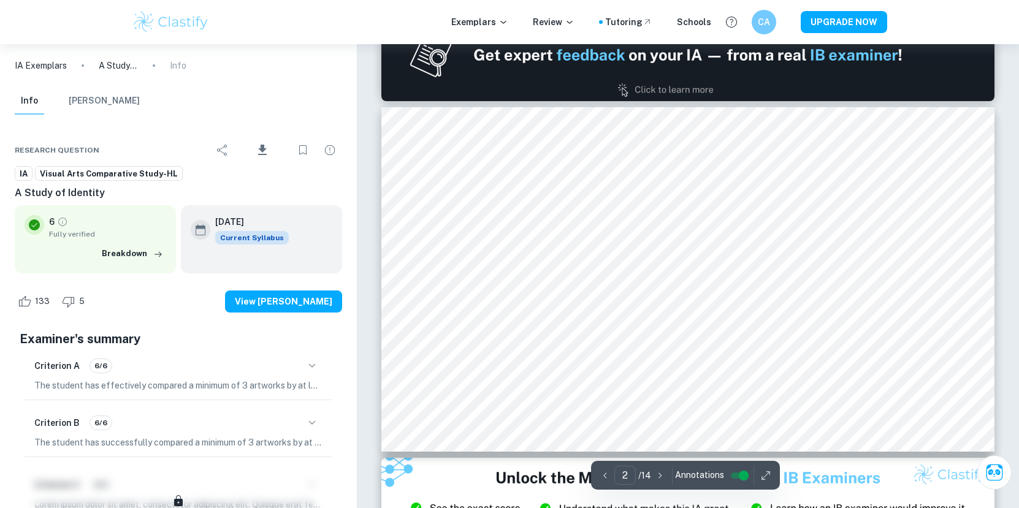
scroll to position [397, 0]
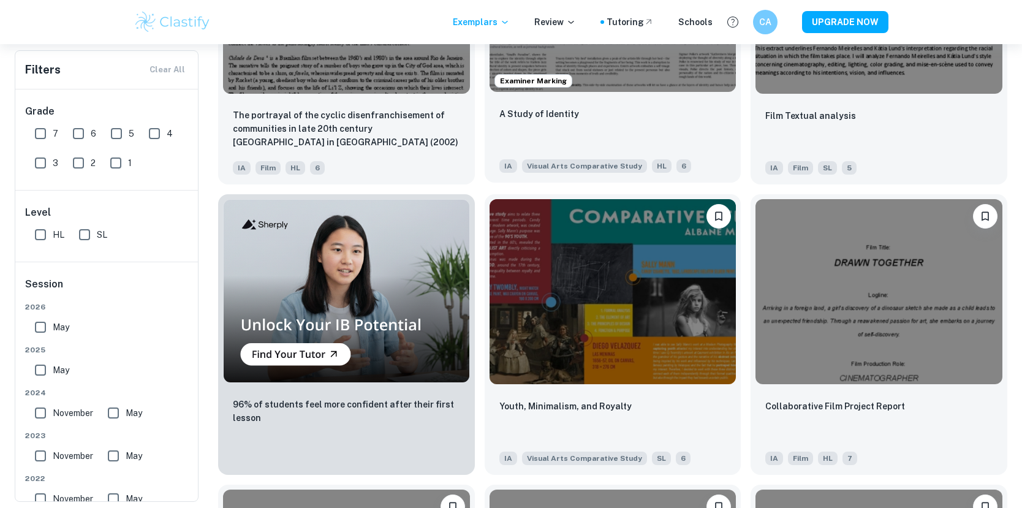
scroll to position [797, 0]
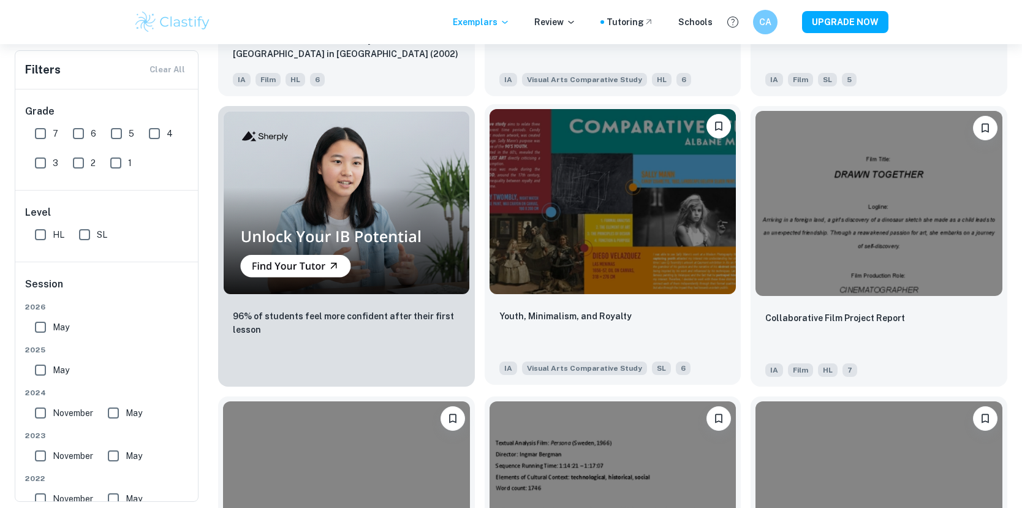
click at [564, 261] on img at bounding box center [613, 201] width 247 height 185
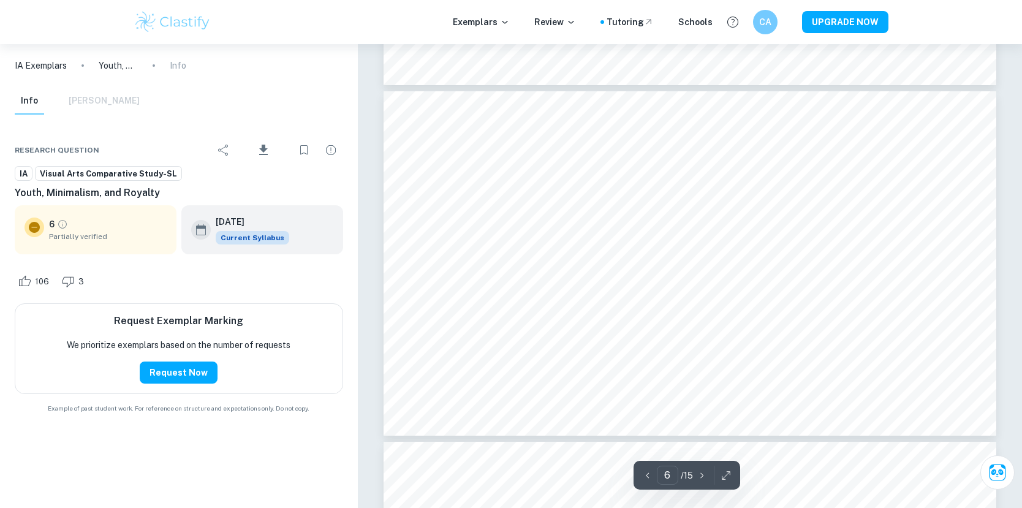
scroll to position [1913, 0]
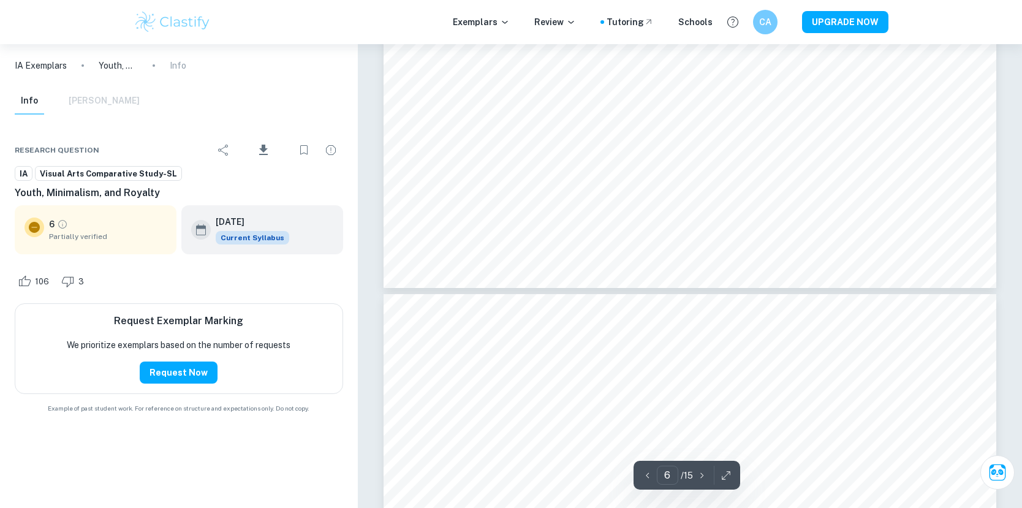
type input "7"
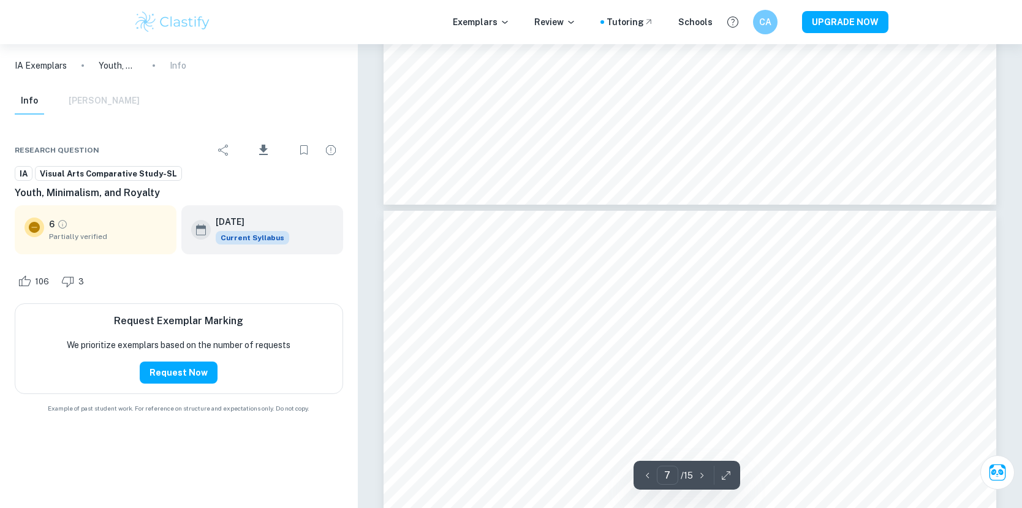
scroll to position [2130, 0]
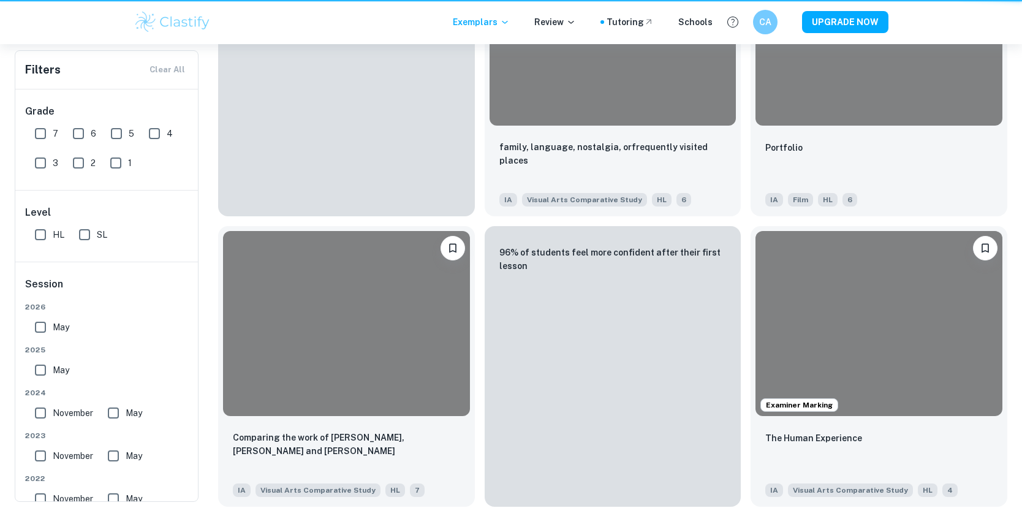
scroll to position [797, 0]
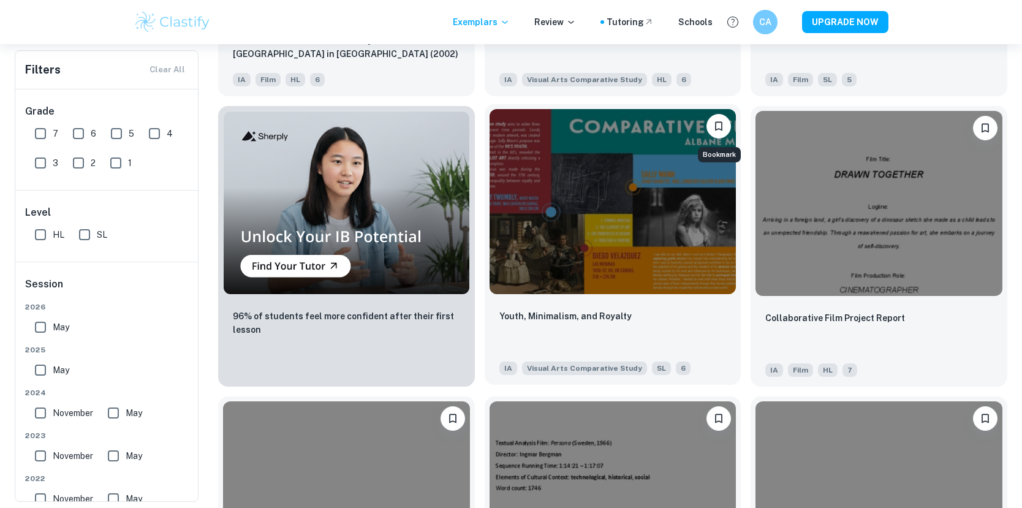
click at [725, 126] on button "Bookmark" at bounding box center [719, 126] width 25 height 25
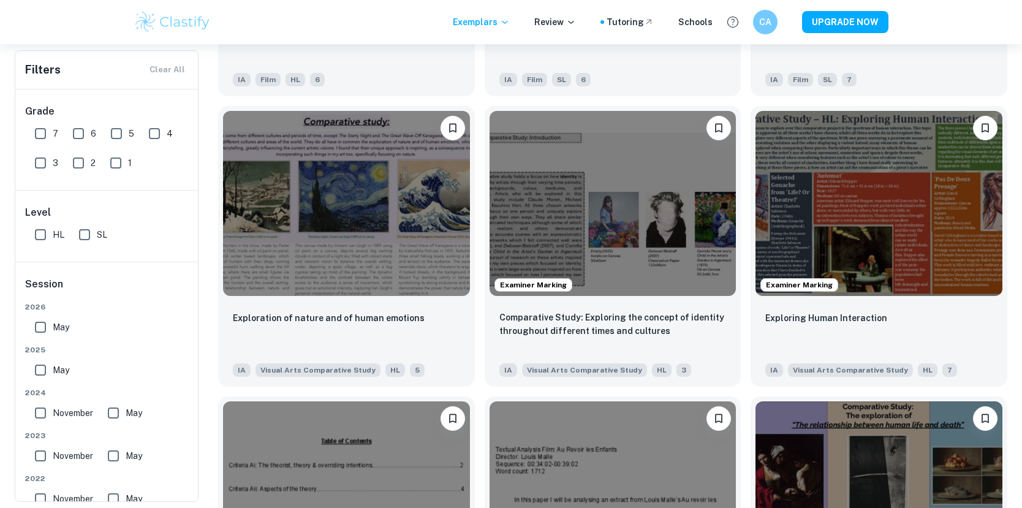
scroll to position [1383, 0]
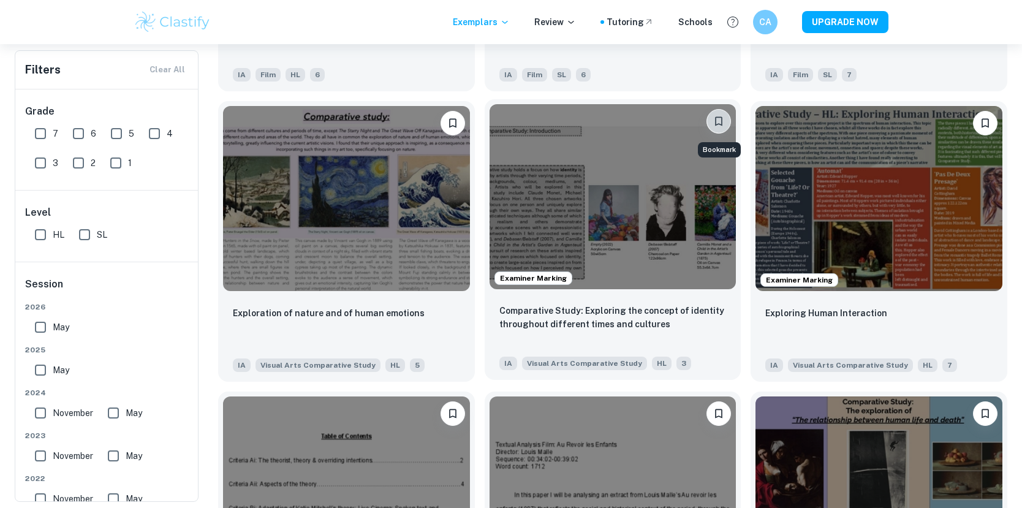
click at [725, 126] on button "Bookmark" at bounding box center [719, 121] width 25 height 25
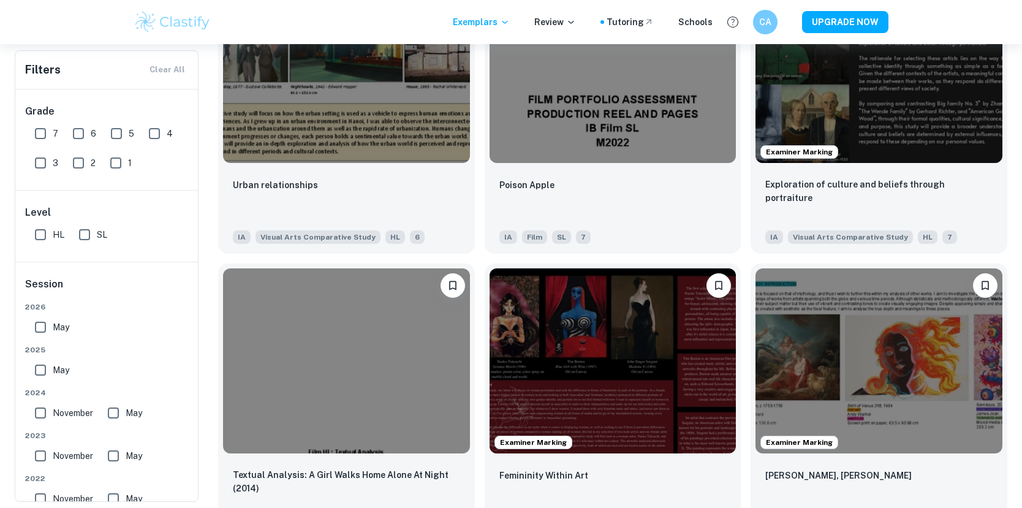
scroll to position [3120, 0]
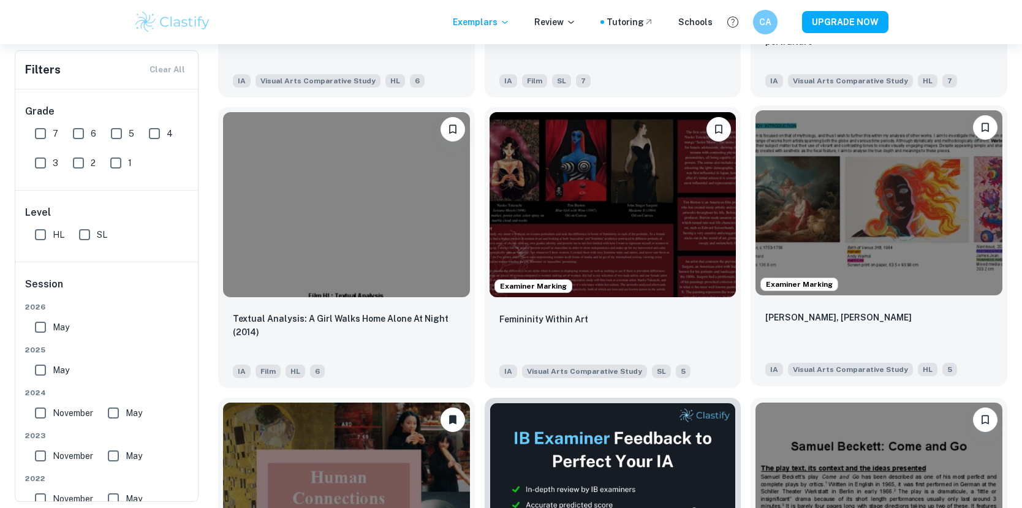
click at [832, 235] on img at bounding box center [879, 202] width 247 height 185
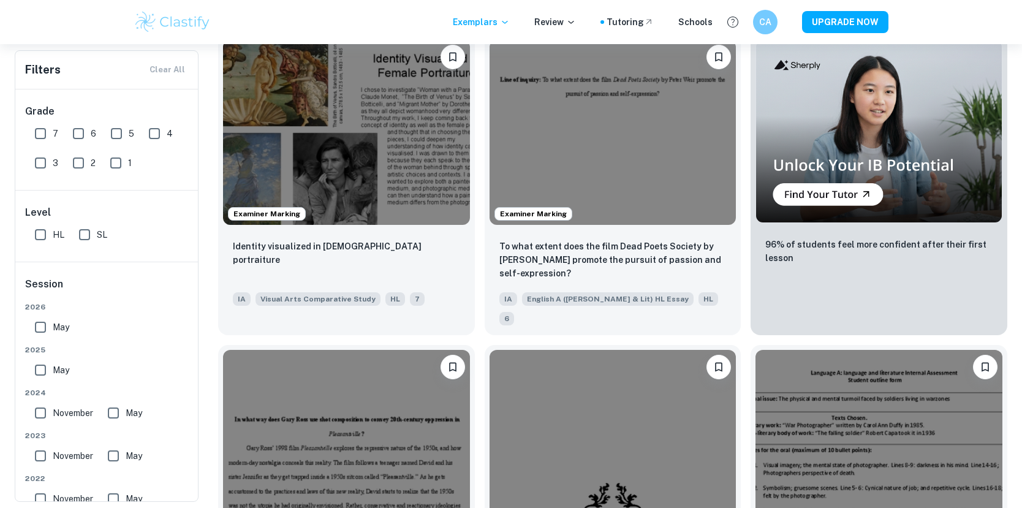
scroll to position [3718, 0]
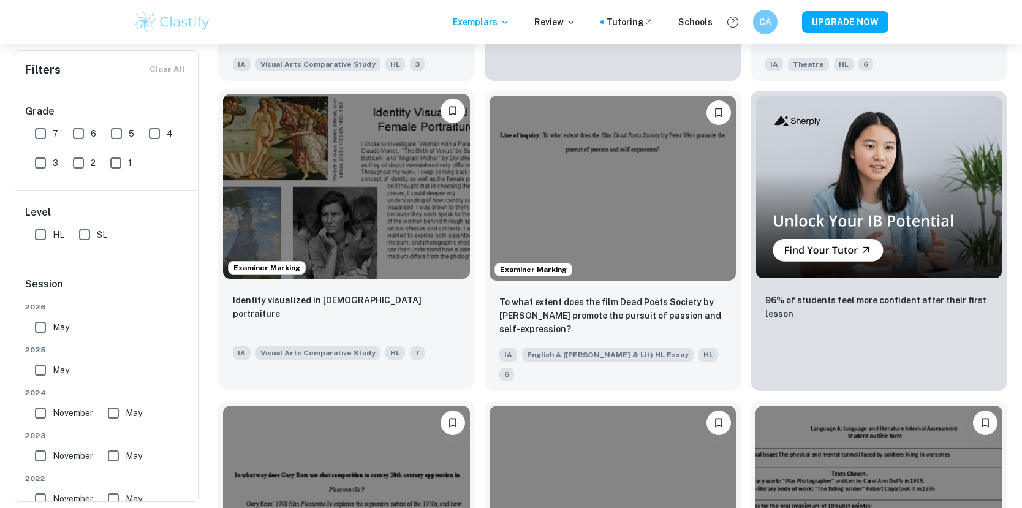
click at [458, 116] on icon "Bookmark" at bounding box center [453, 111] width 12 height 12
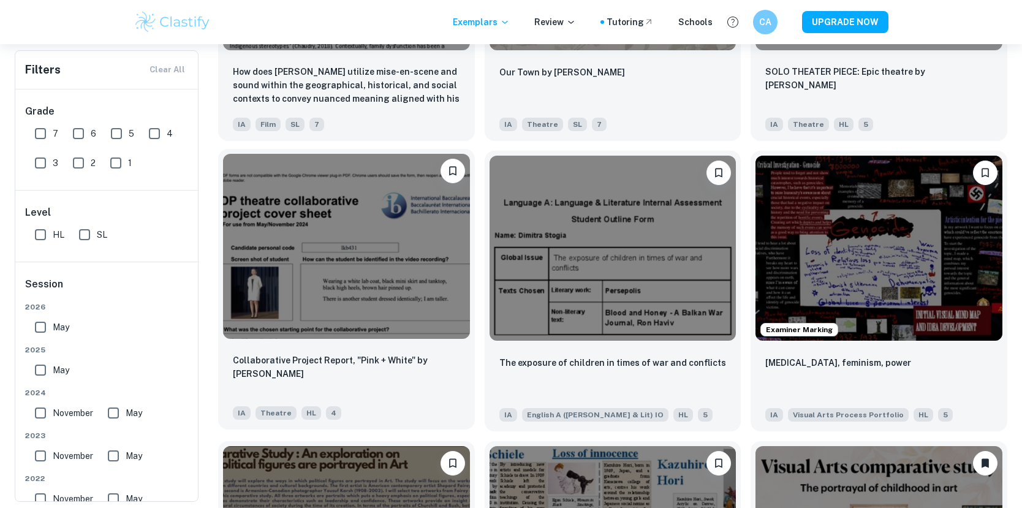
scroll to position [7488, 0]
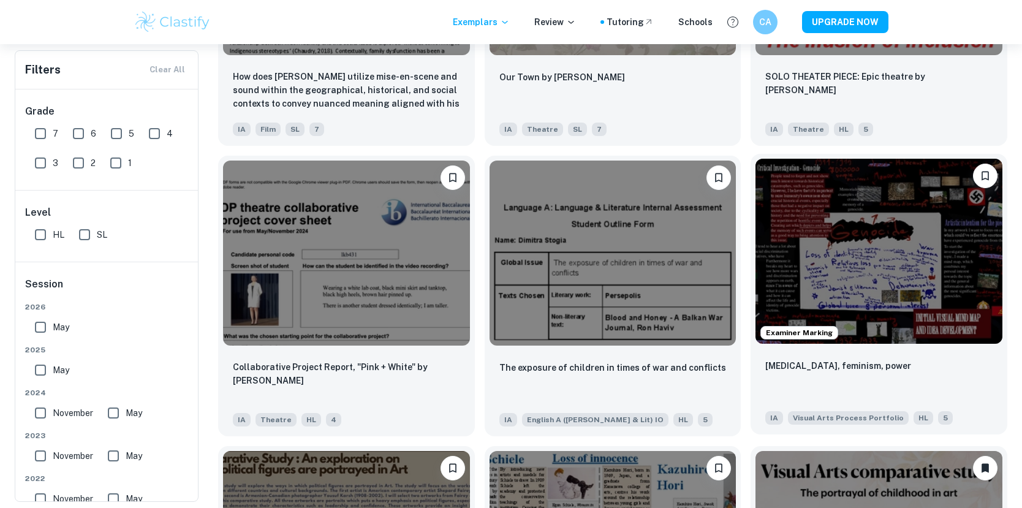
click at [960, 207] on img at bounding box center [879, 251] width 247 height 185
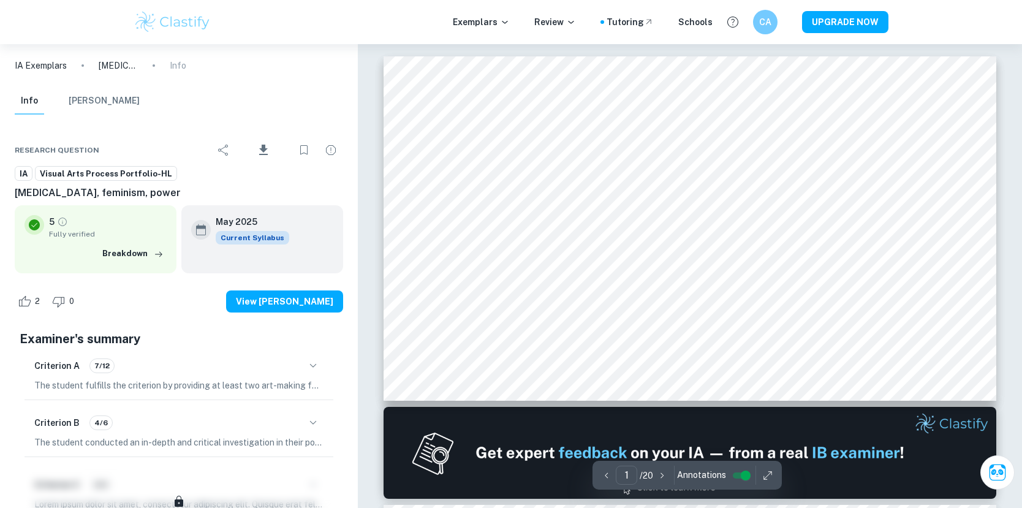
scroll to position [280, 0]
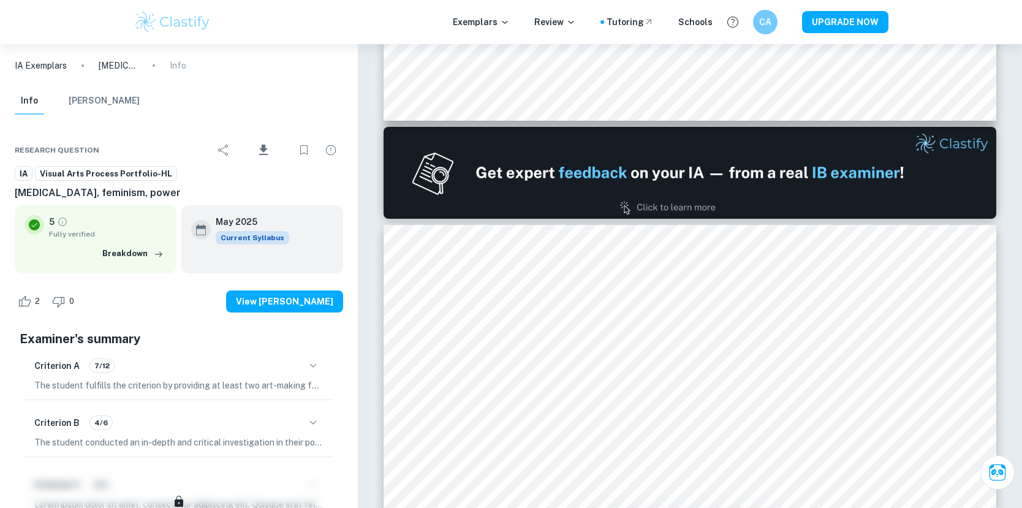
scroll to position [7488, 0]
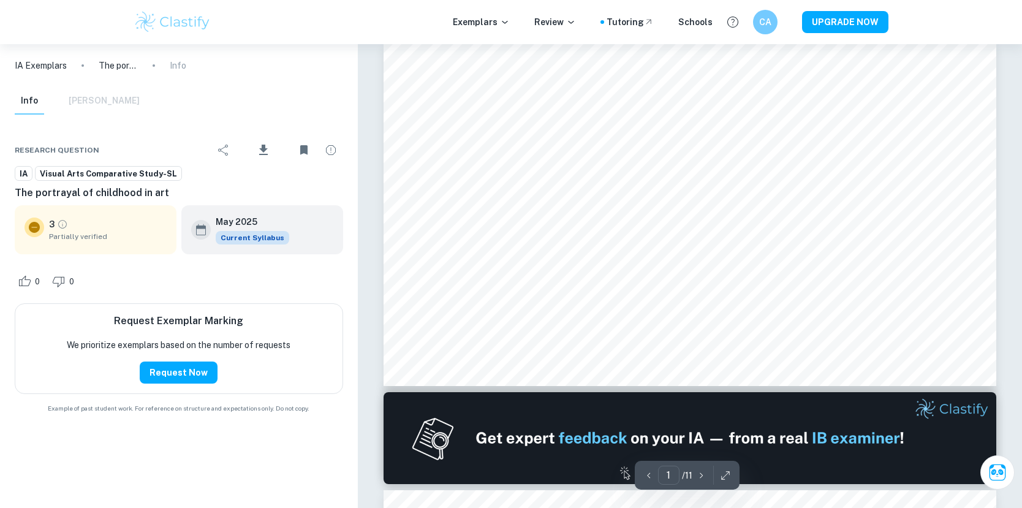
scroll to position [1, 0]
